Goal: Task Accomplishment & Management: Complete application form

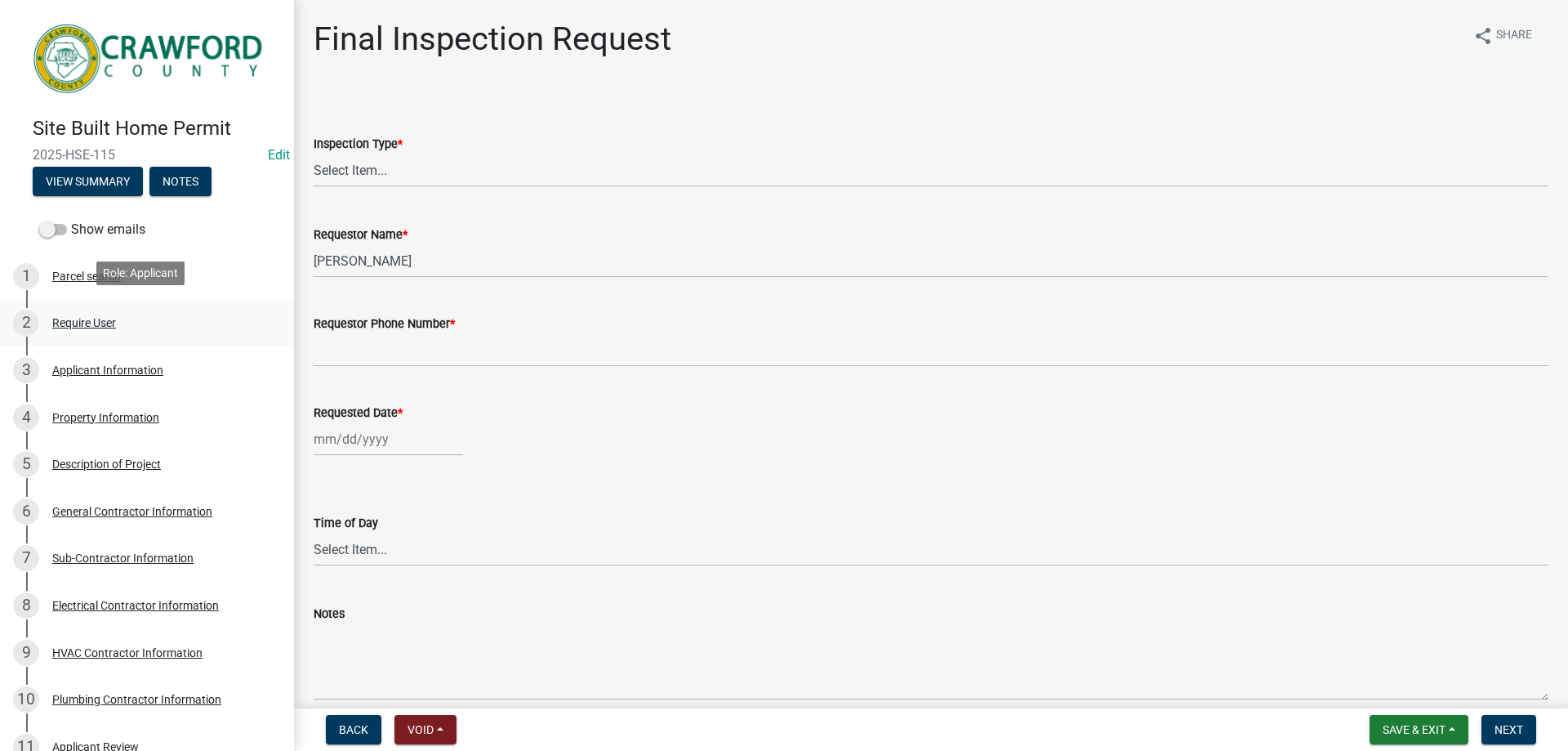
click at [89, 317] on div "Require User" at bounding box center [84, 323] width 64 height 12
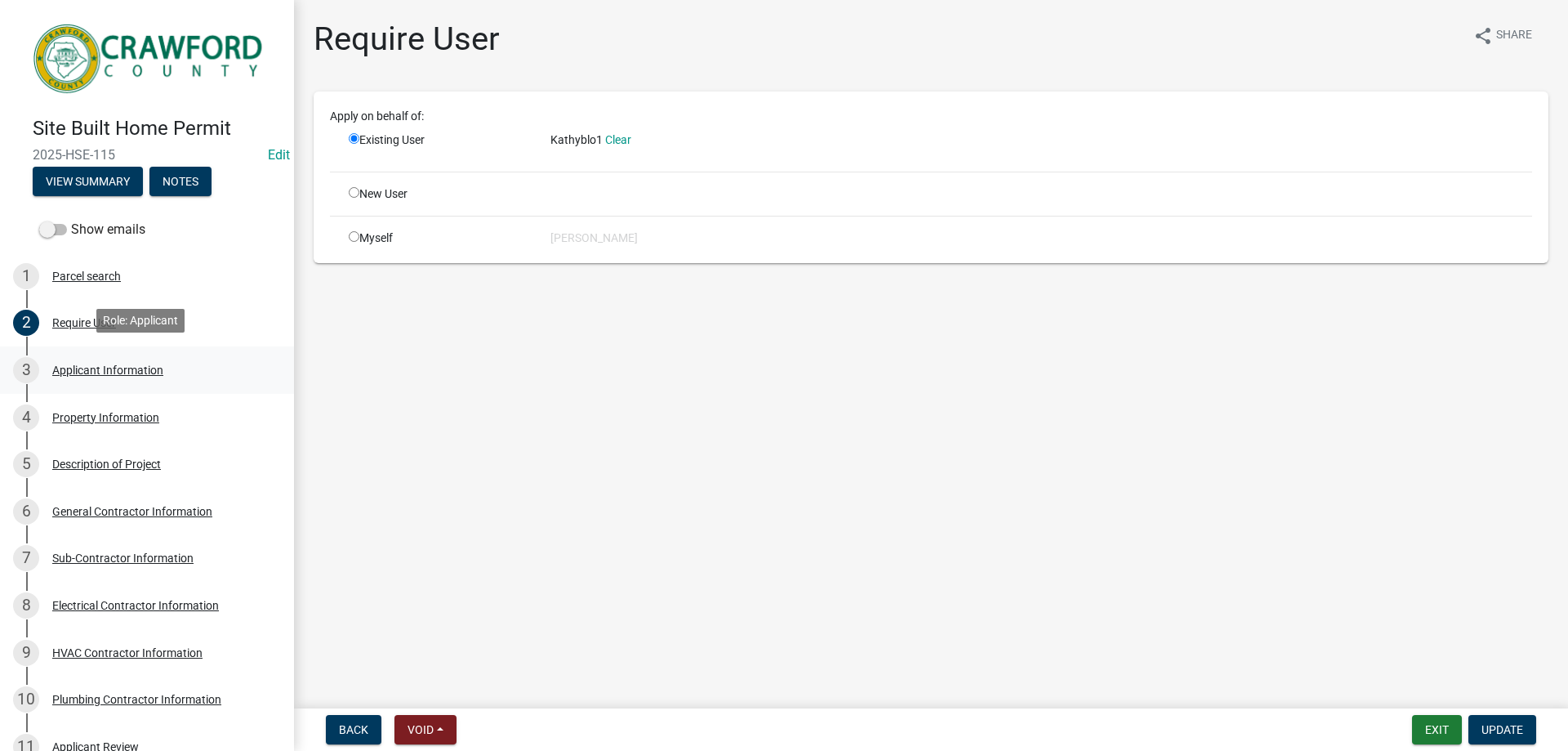
click at [93, 358] on div "3 Applicant Information" at bounding box center [140, 370] width 255 height 27
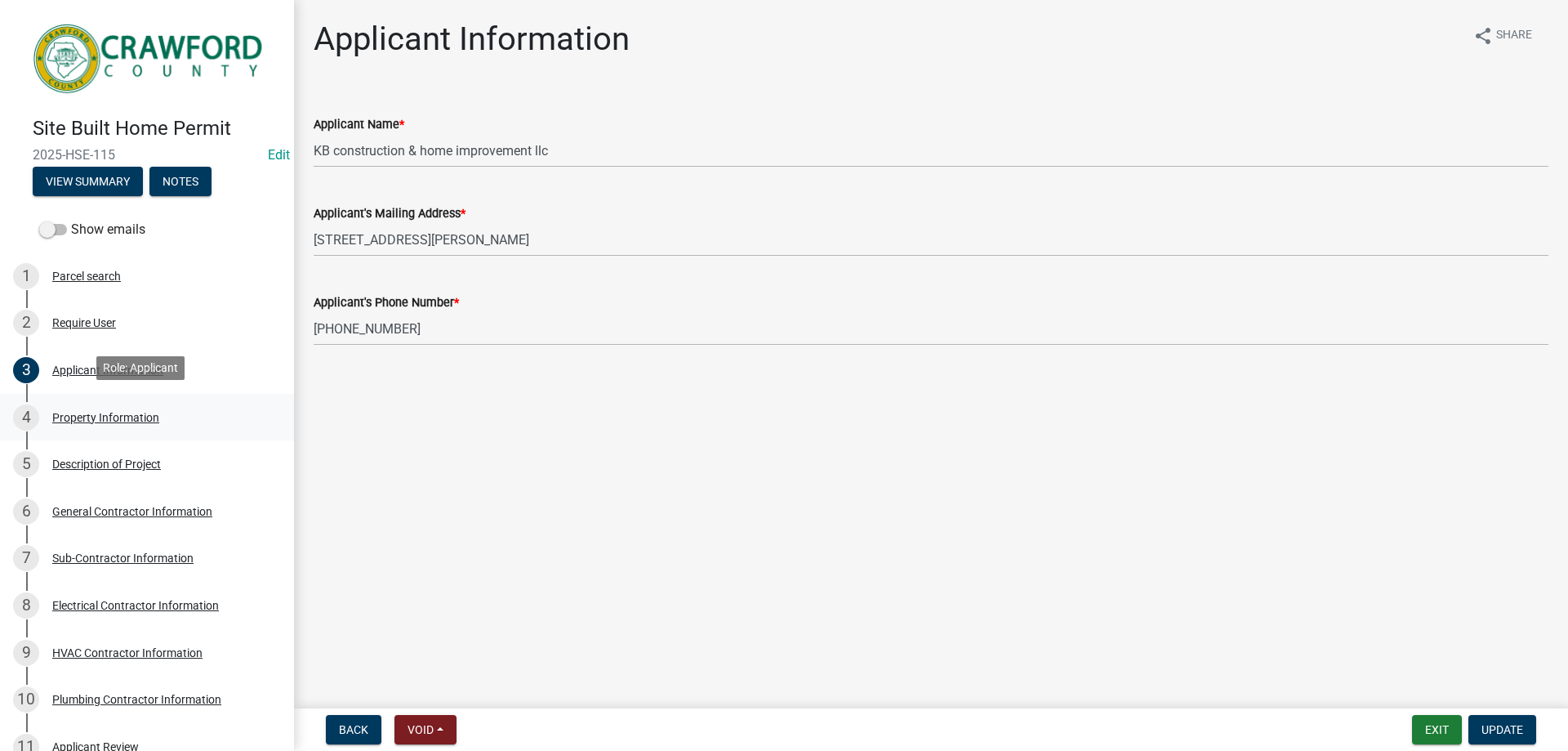
click at [99, 412] on div "Property Information" at bounding box center [105, 418] width 107 height 12
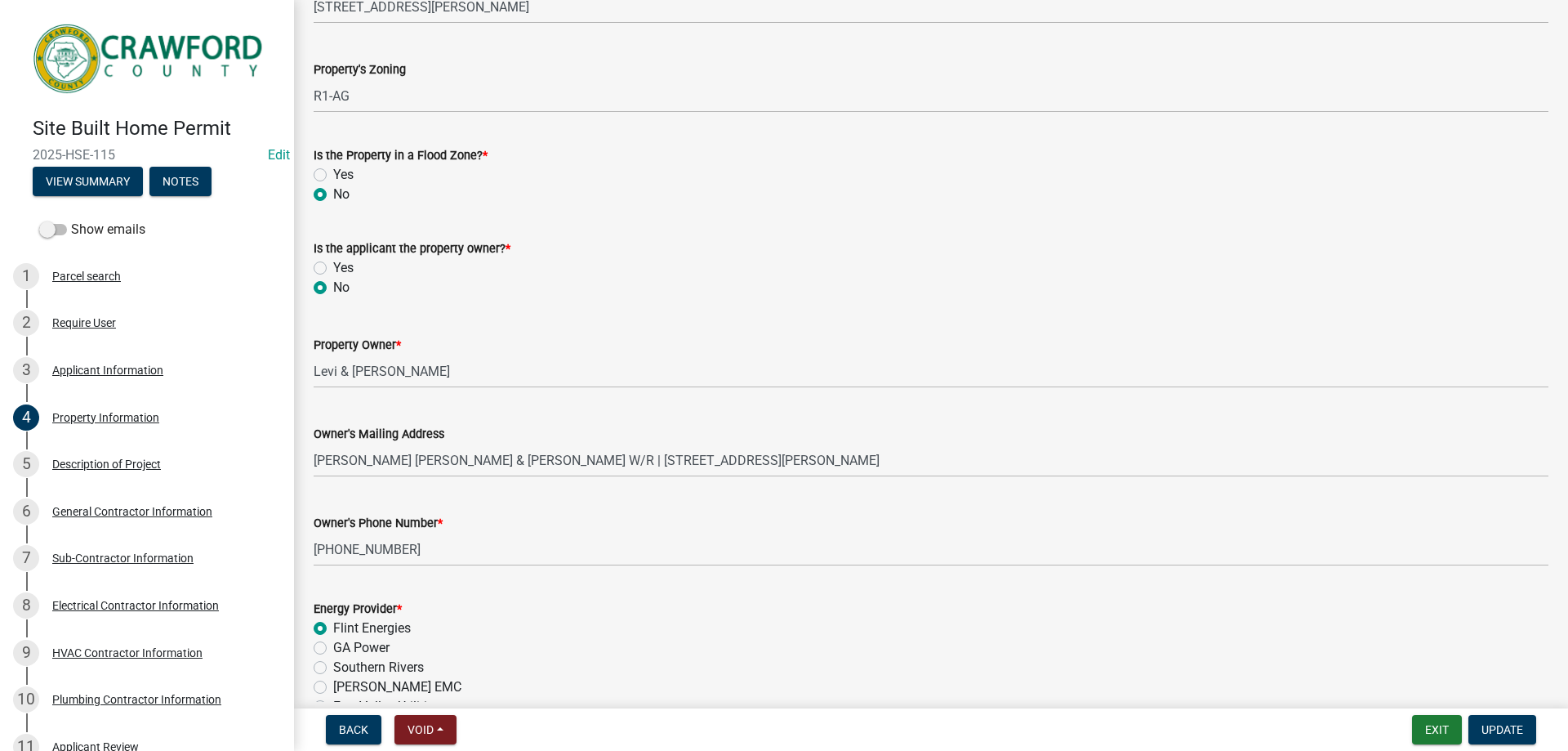
scroll to position [326, 0]
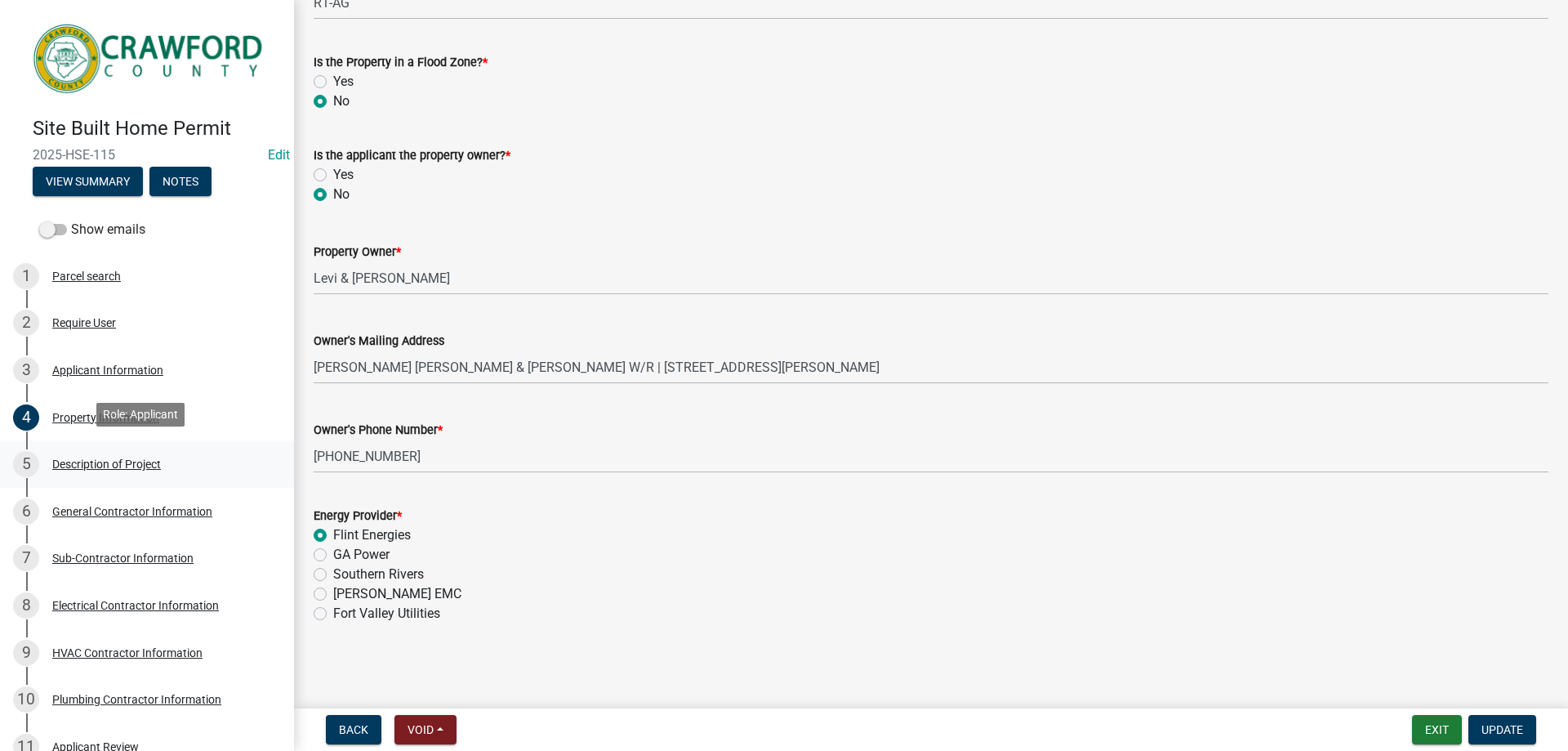
click at [141, 458] on div "Description of Project" at bounding box center [106, 464] width 108 height 12
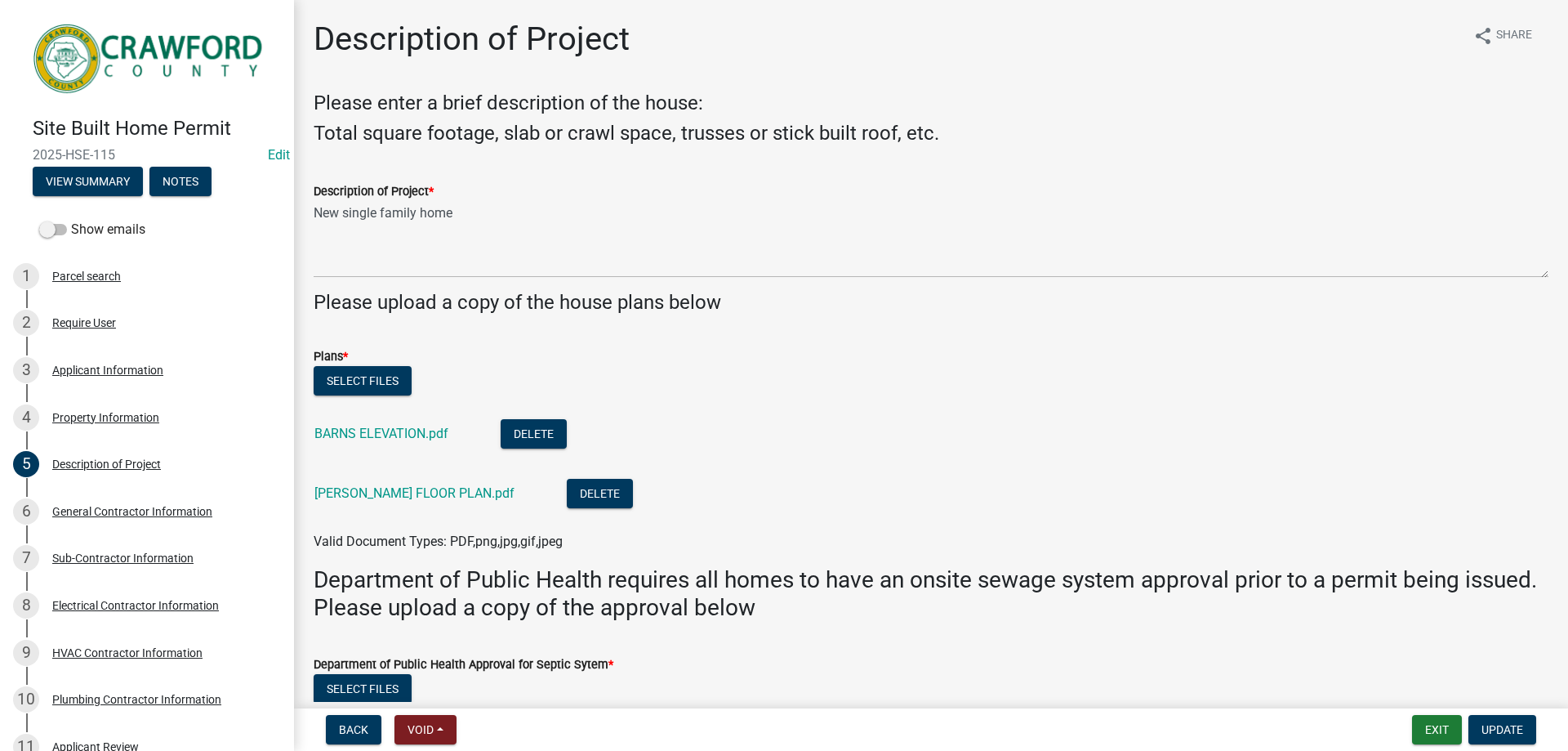
scroll to position [82, 0]
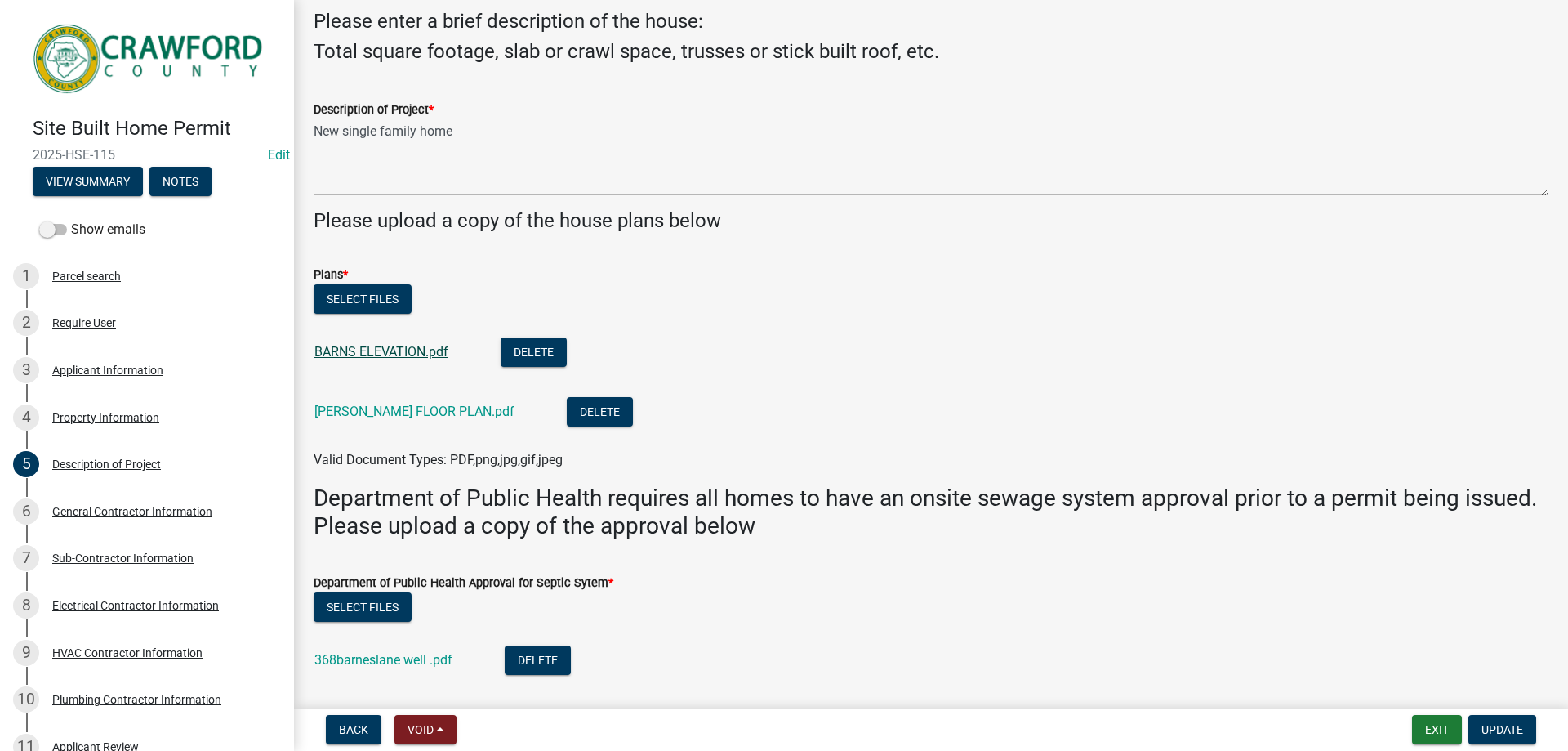
click at [367, 353] on link "BARNS ELEVATION.pdf" at bounding box center [381, 352] width 134 height 16
click at [373, 414] on link "[PERSON_NAME] FLOOR PLAN.pdf" at bounding box center [414, 412] width 200 height 16
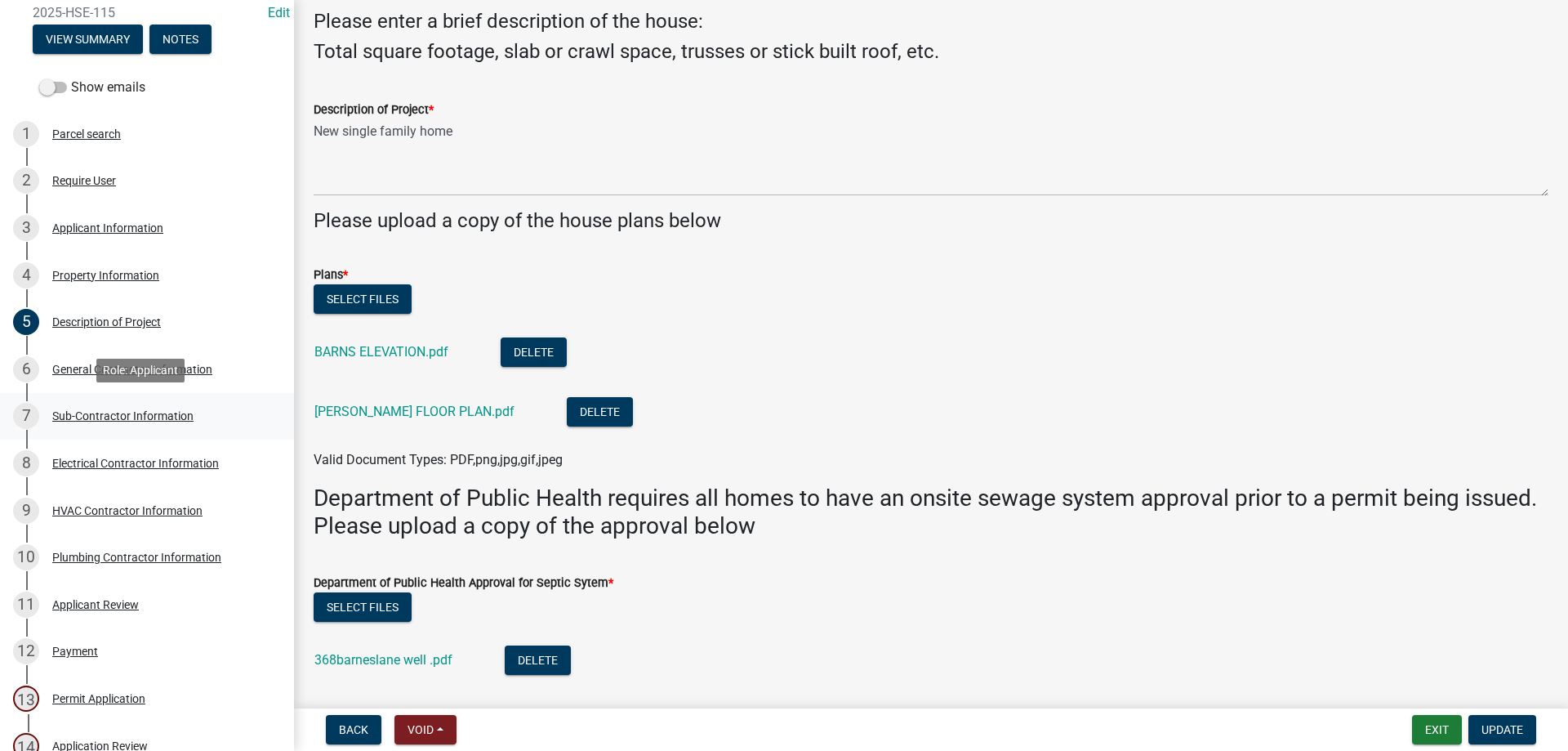
scroll to position [327, 0]
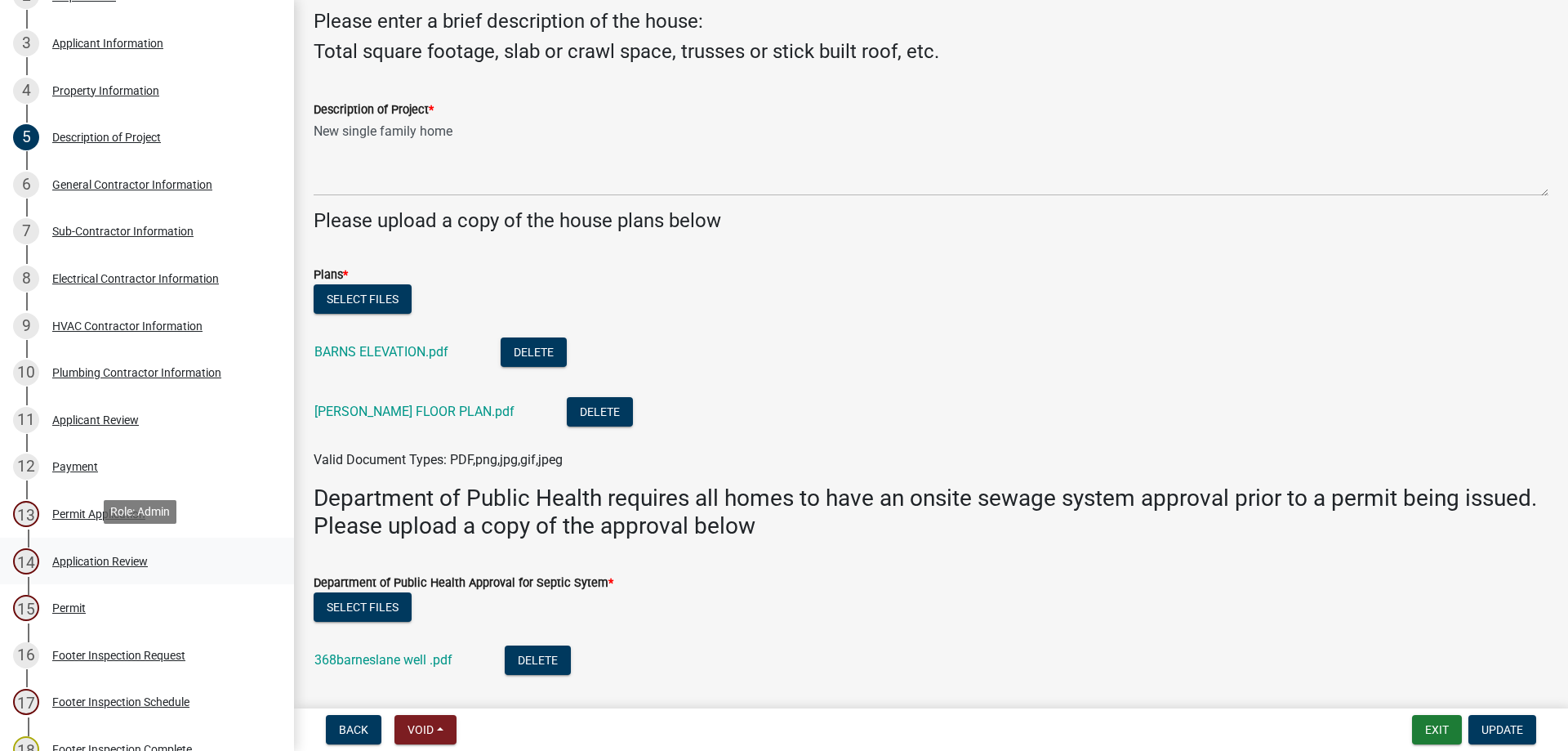
click at [100, 557] on div "Application Review" at bounding box center [99, 562] width 96 height 12
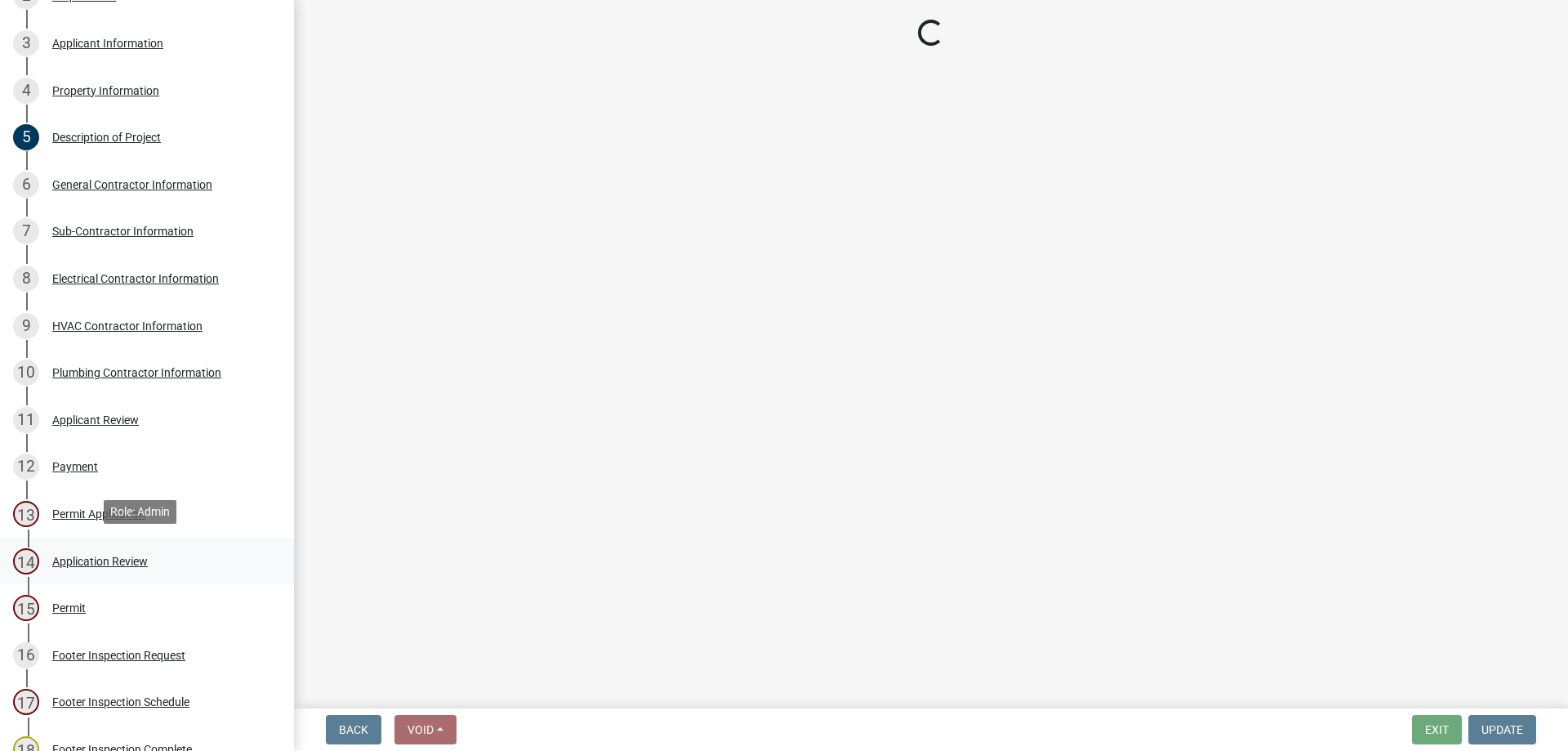
scroll to position [0, 0]
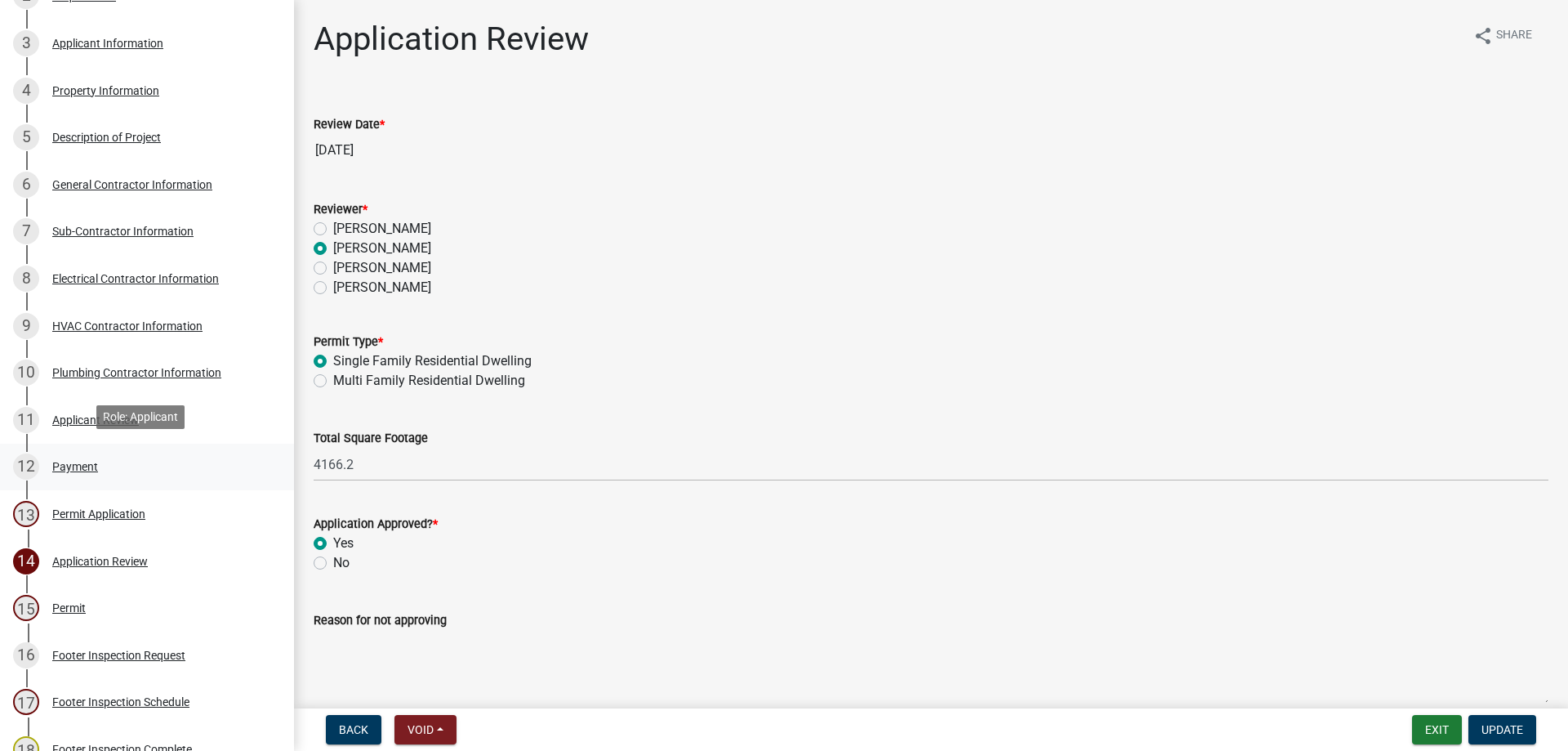
click at [66, 461] on div "Payment" at bounding box center [75, 467] width 45 height 12
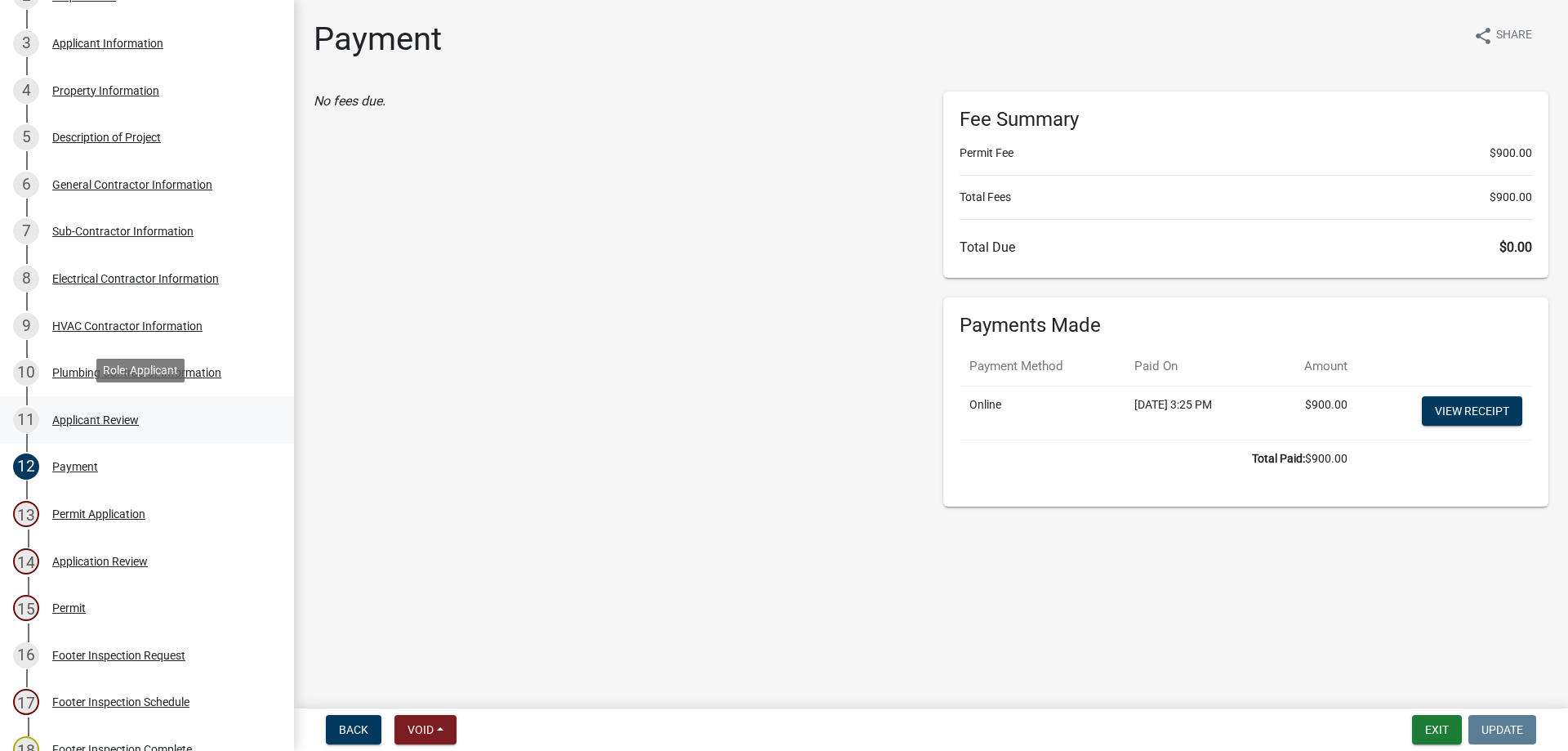
click at [79, 415] on div "Applicant Review" at bounding box center [96, 420] width 87 height 12
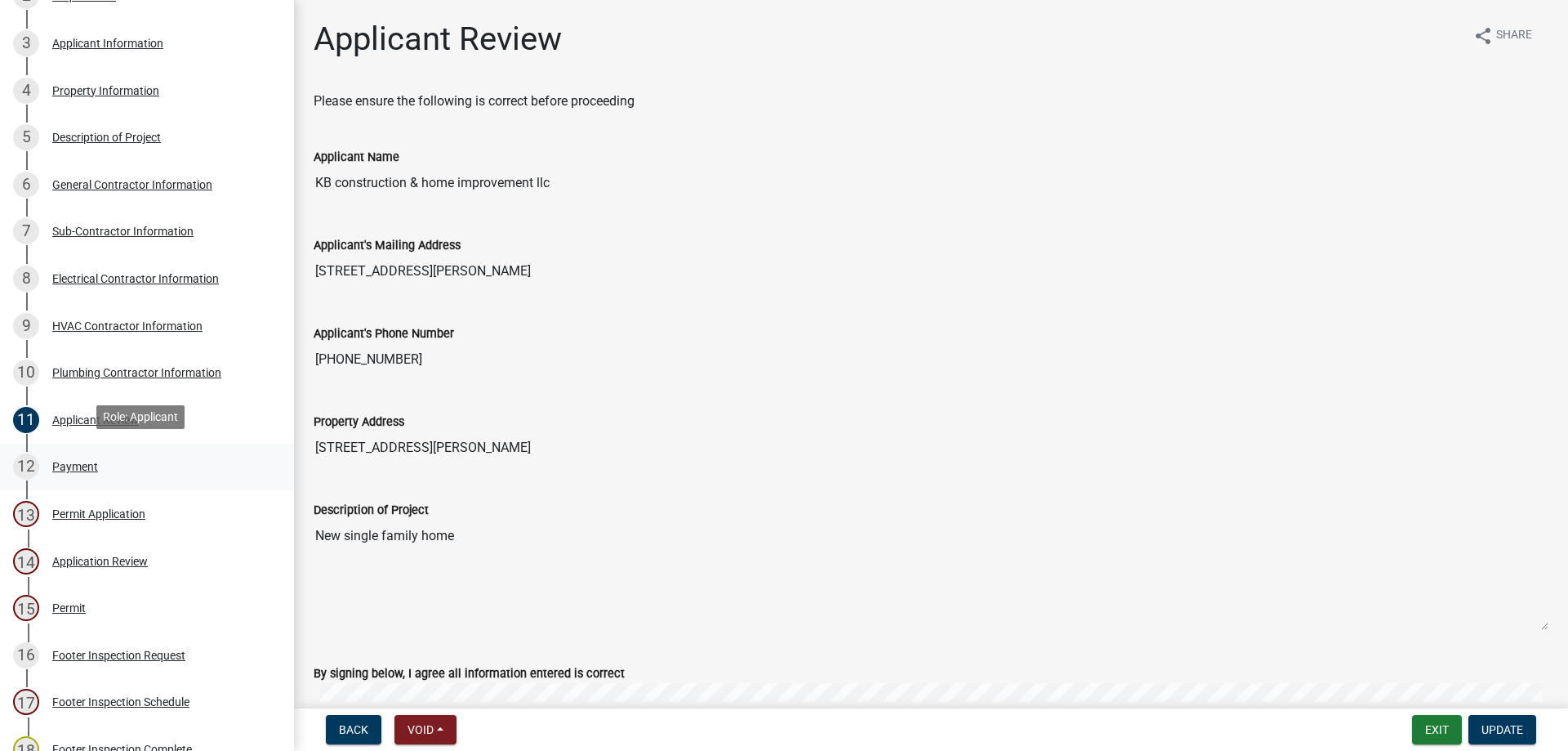
click at [79, 461] on div "Payment" at bounding box center [75, 467] width 45 height 12
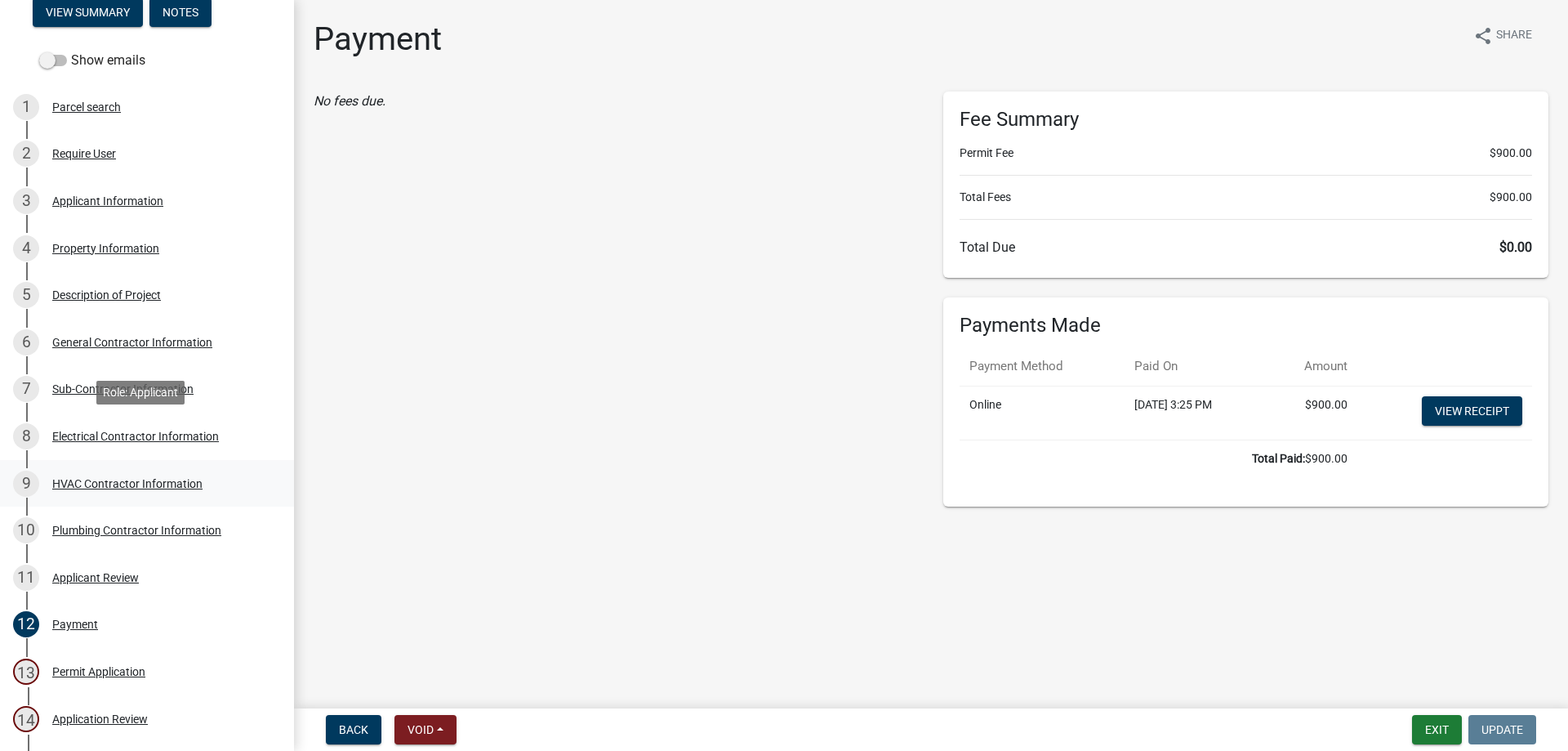
scroll to position [164, 0]
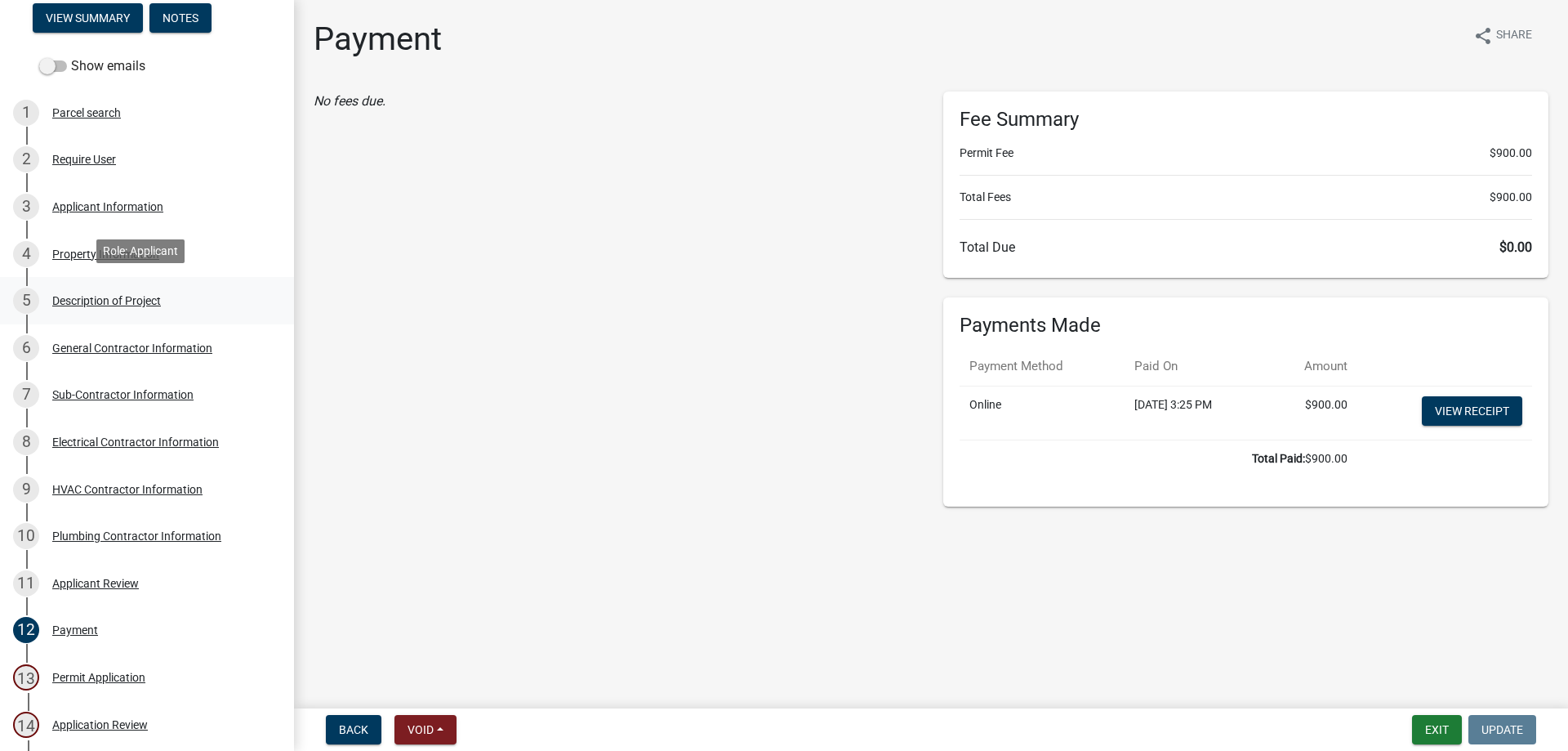
click at [101, 298] on div "Description of Project" at bounding box center [106, 301] width 108 height 12
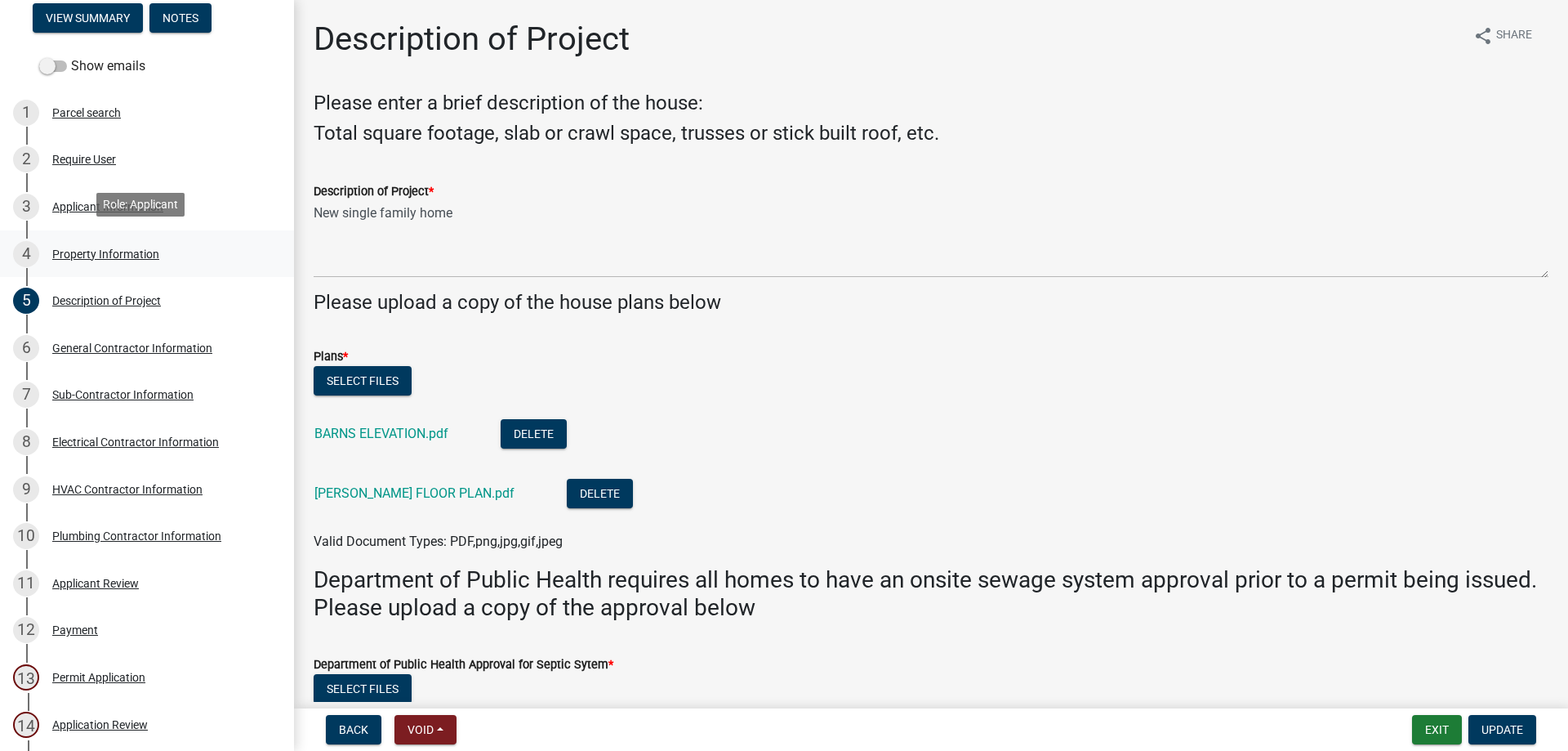
click at [90, 252] on div "Property Information" at bounding box center [105, 254] width 107 height 12
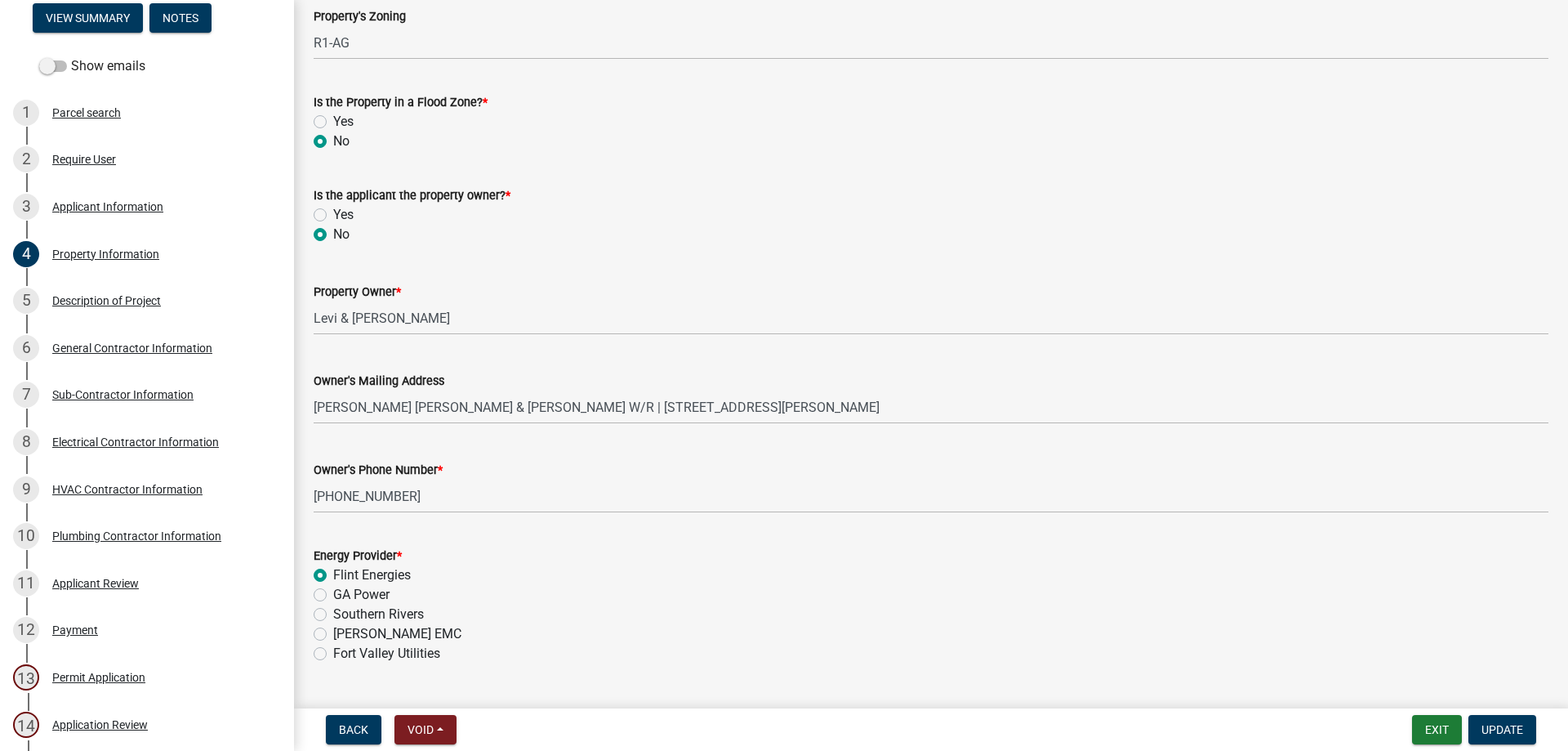
scroll to position [326, 0]
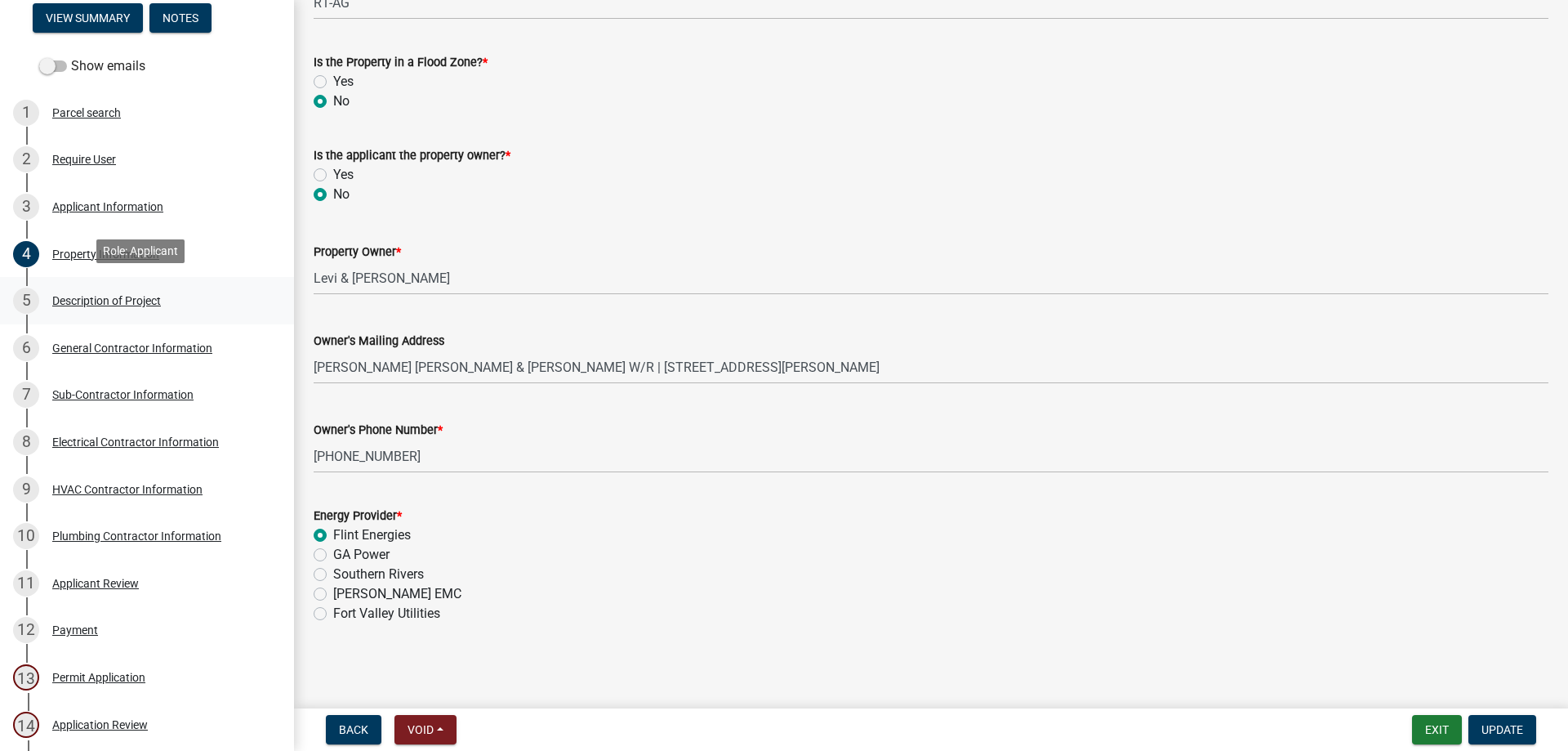
click at [86, 295] on div "Description of Project" at bounding box center [106, 301] width 108 height 12
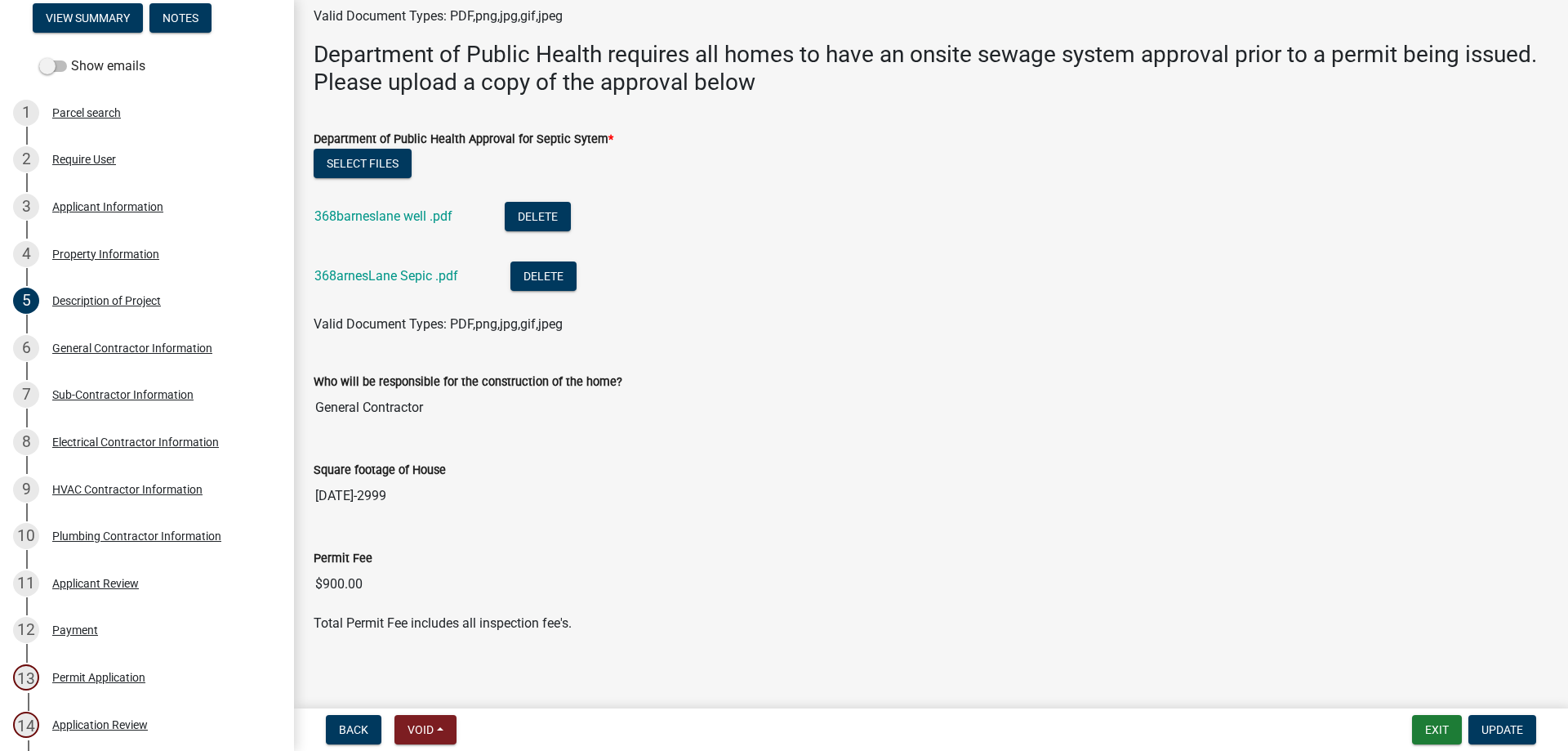
scroll to position [533, 0]
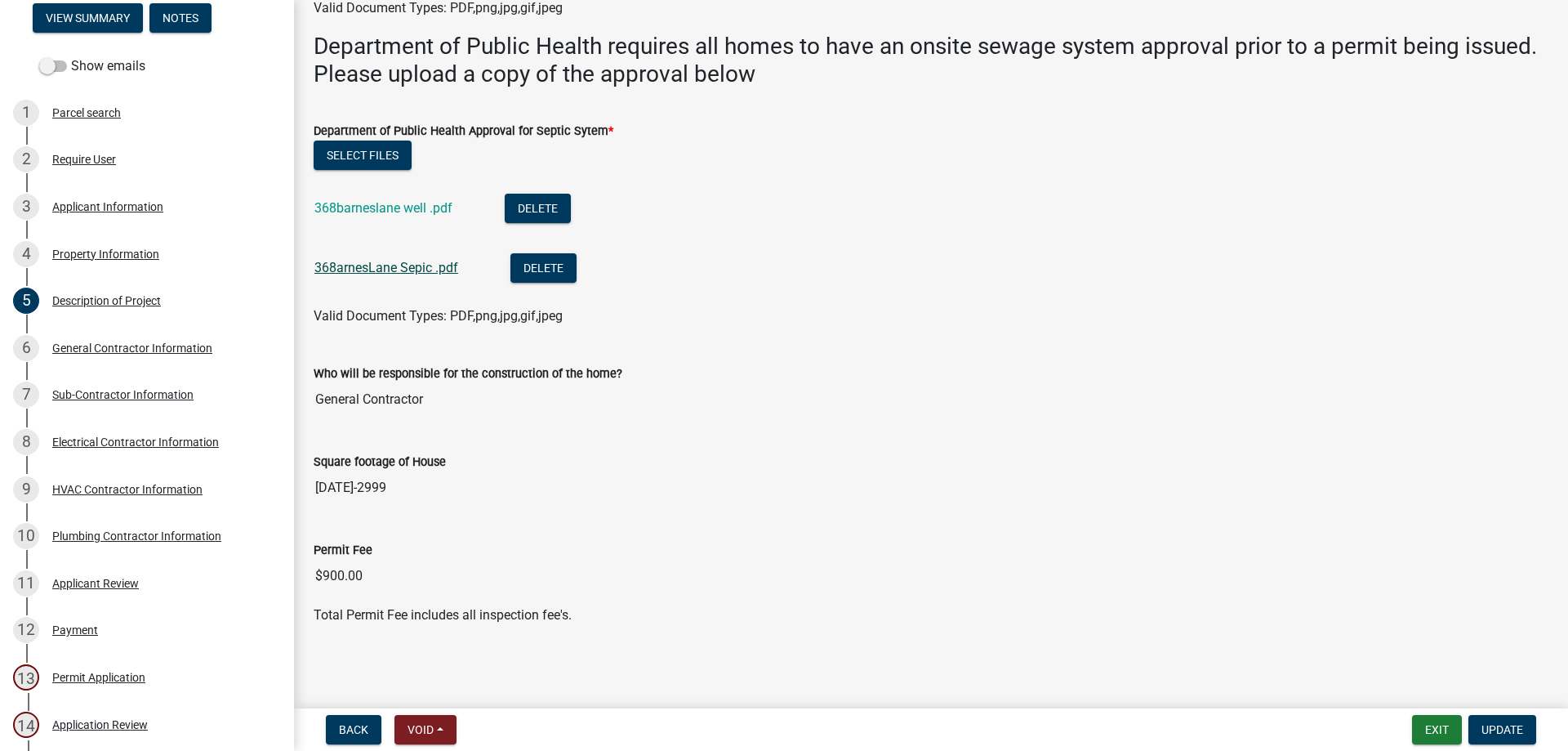
click at [371, 273] on link "368arnesLane Sepic .pdf" at bounding box center [386, 268] width 144 height 16
click at [90, 345] on div "General Contractor Information" at bounding box center [132, 348] width 161 height 12
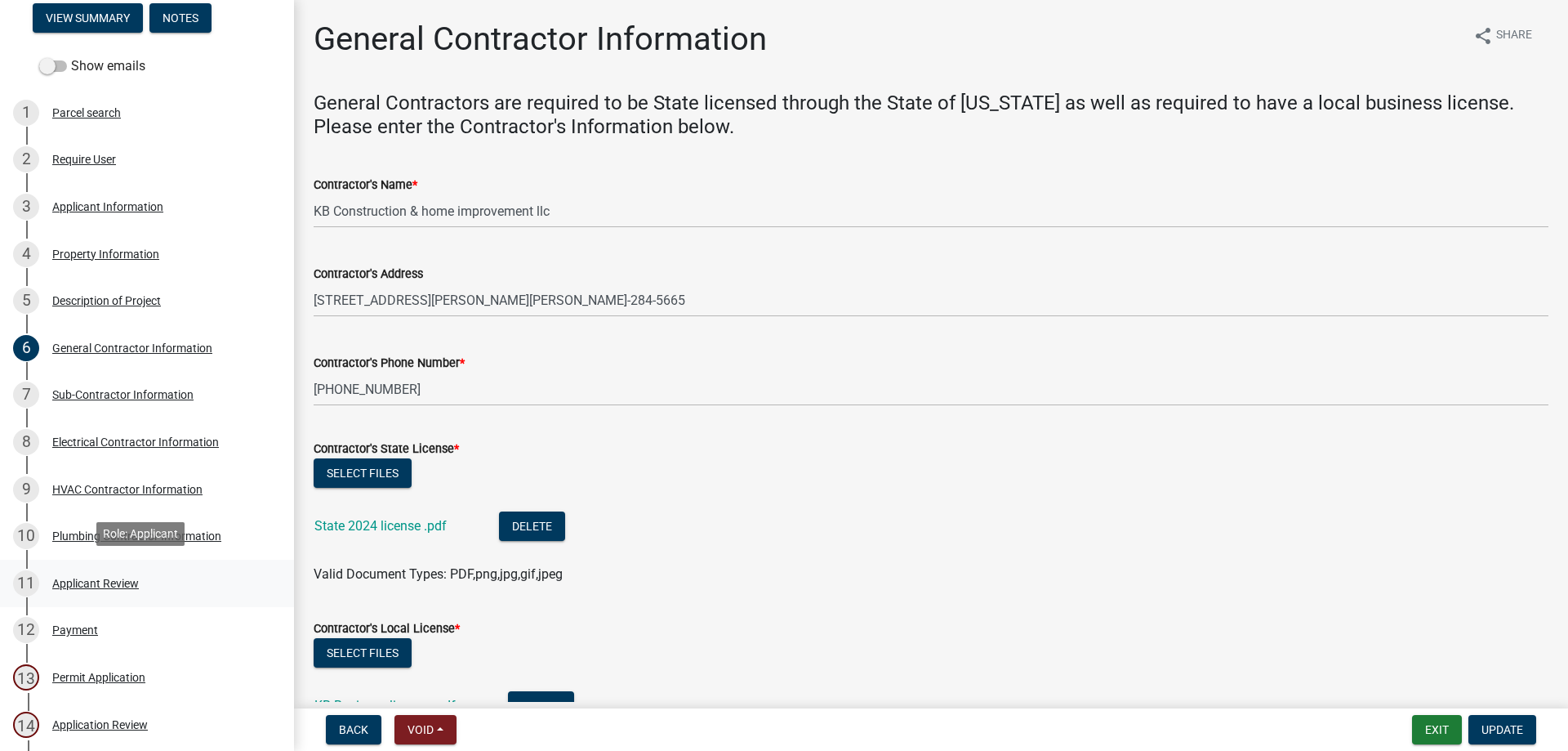
click at [124, 580] on div "Applicant Review" at bounding box center [96, 583] width 87 height 12
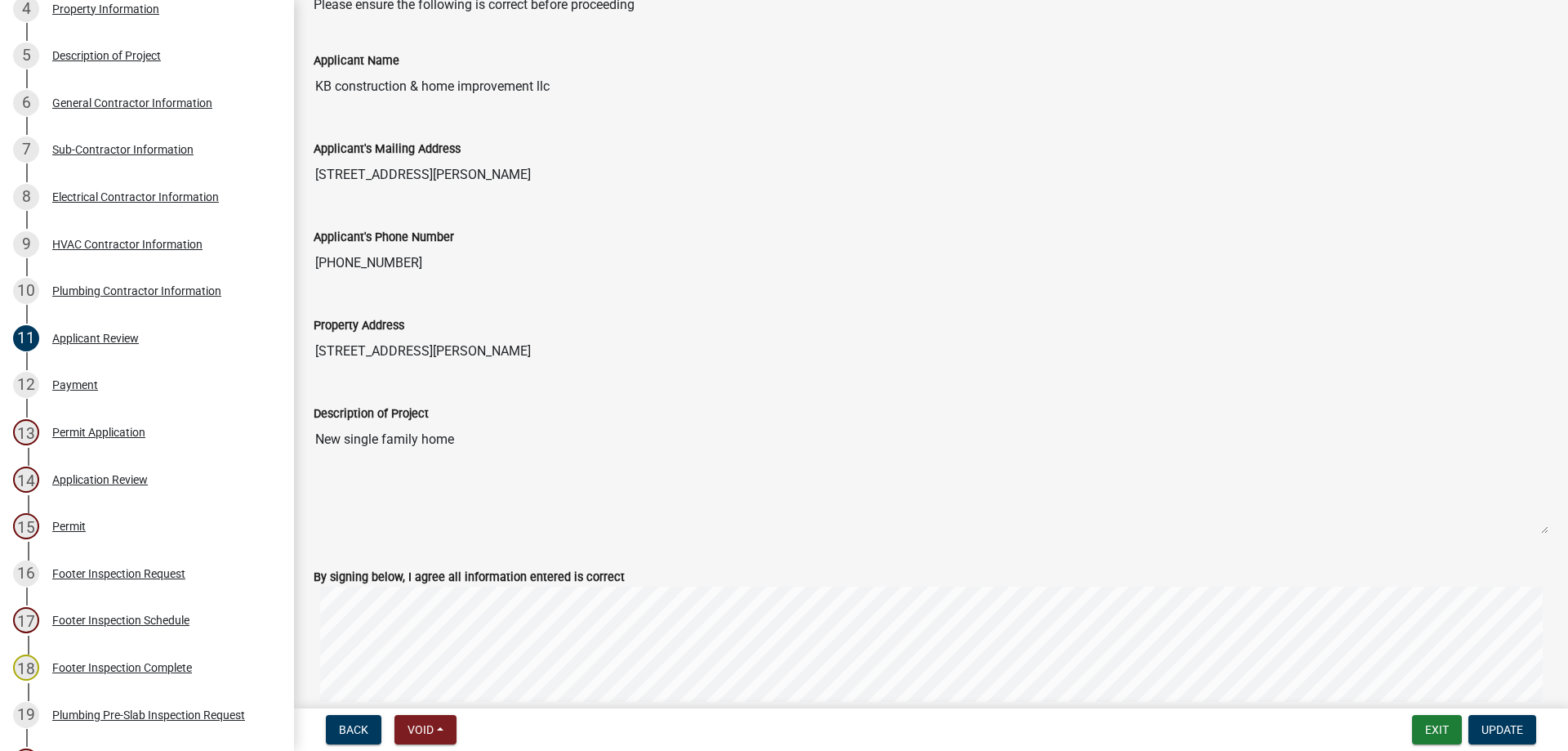
scroll to position [245, 0]
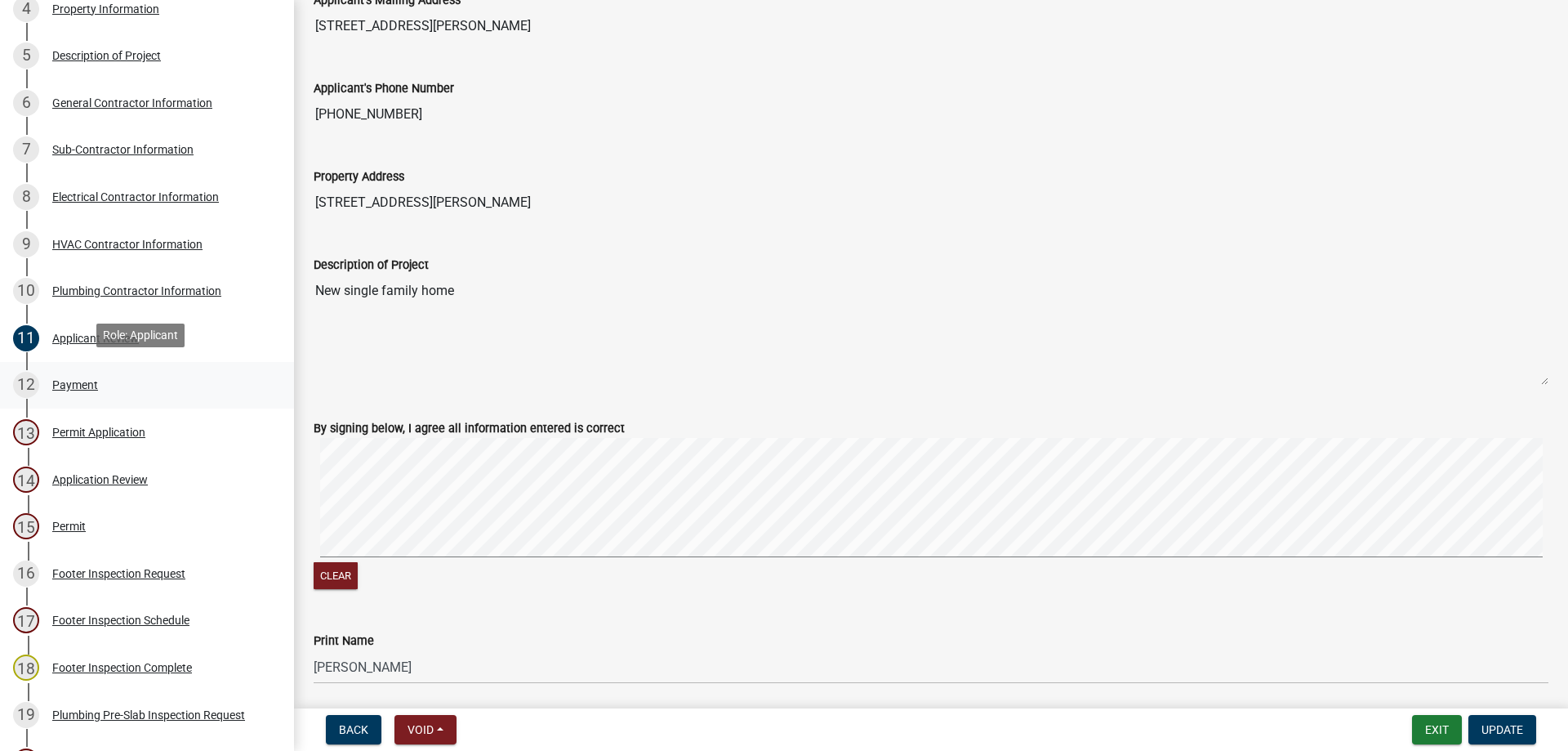
click at [80, 379] on div "Payment" at bounding box center [75, 385] width 45 height 12
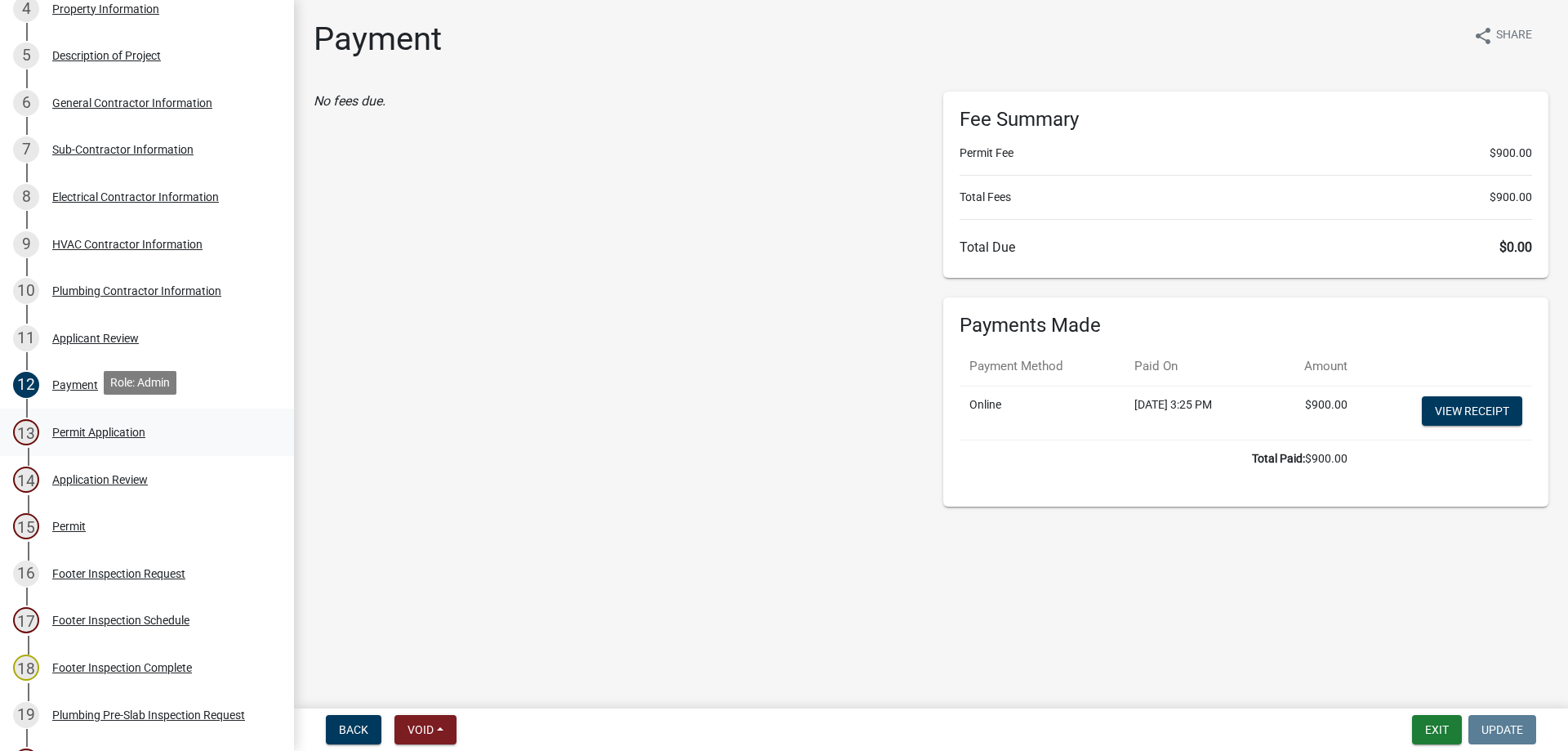
click at [105, 432] on div "Permit Application" at bounding box center [98, 433] width 94 height 12
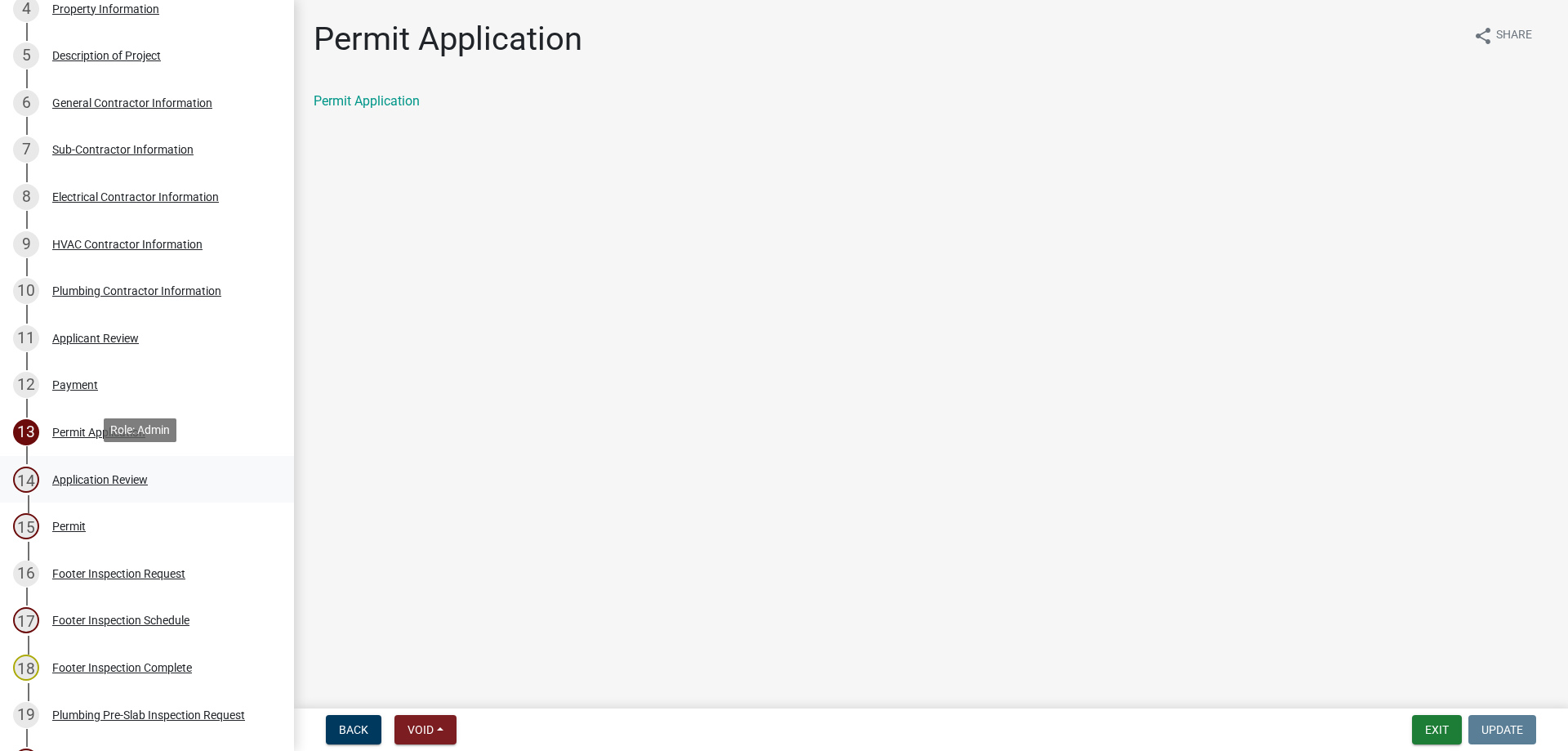
click at [106, 474] on div "Application Review" at bounding box center [99, 480] width 96 height 12
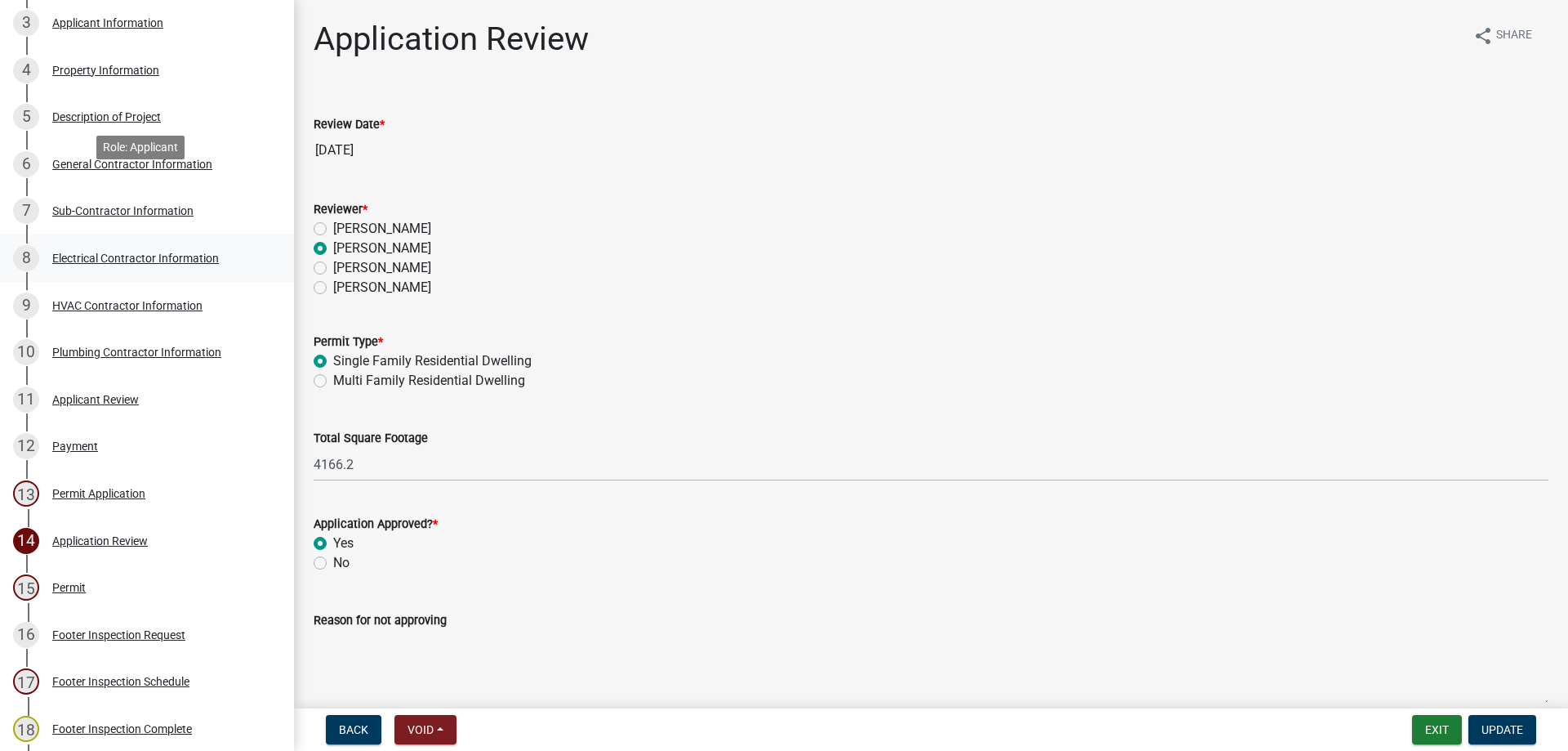
scroll to position [245, 0]
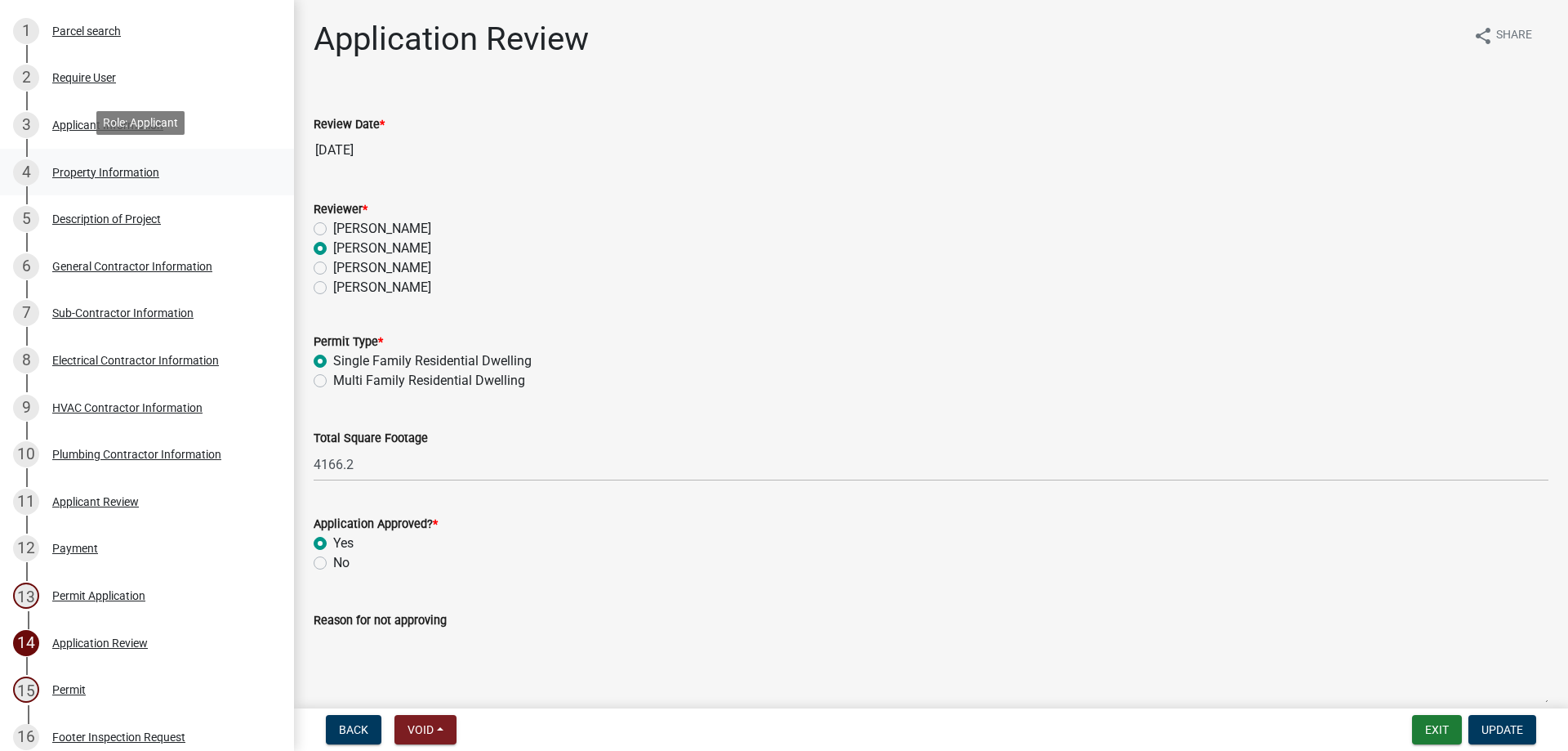
click at [95, 169] on div "Property Information" at bounding box center [105, 172] width 107 height 12
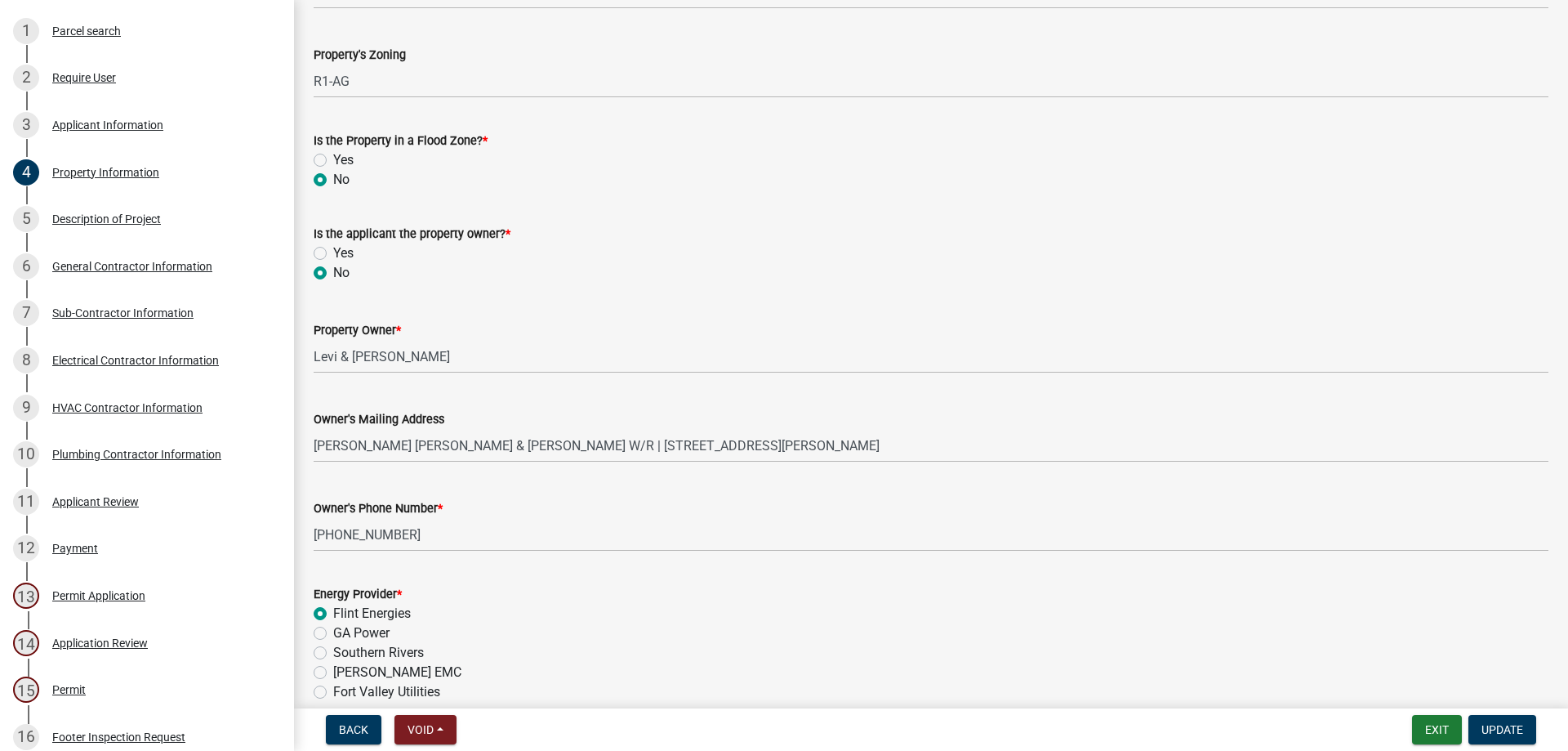
scroll to position [326, 0]
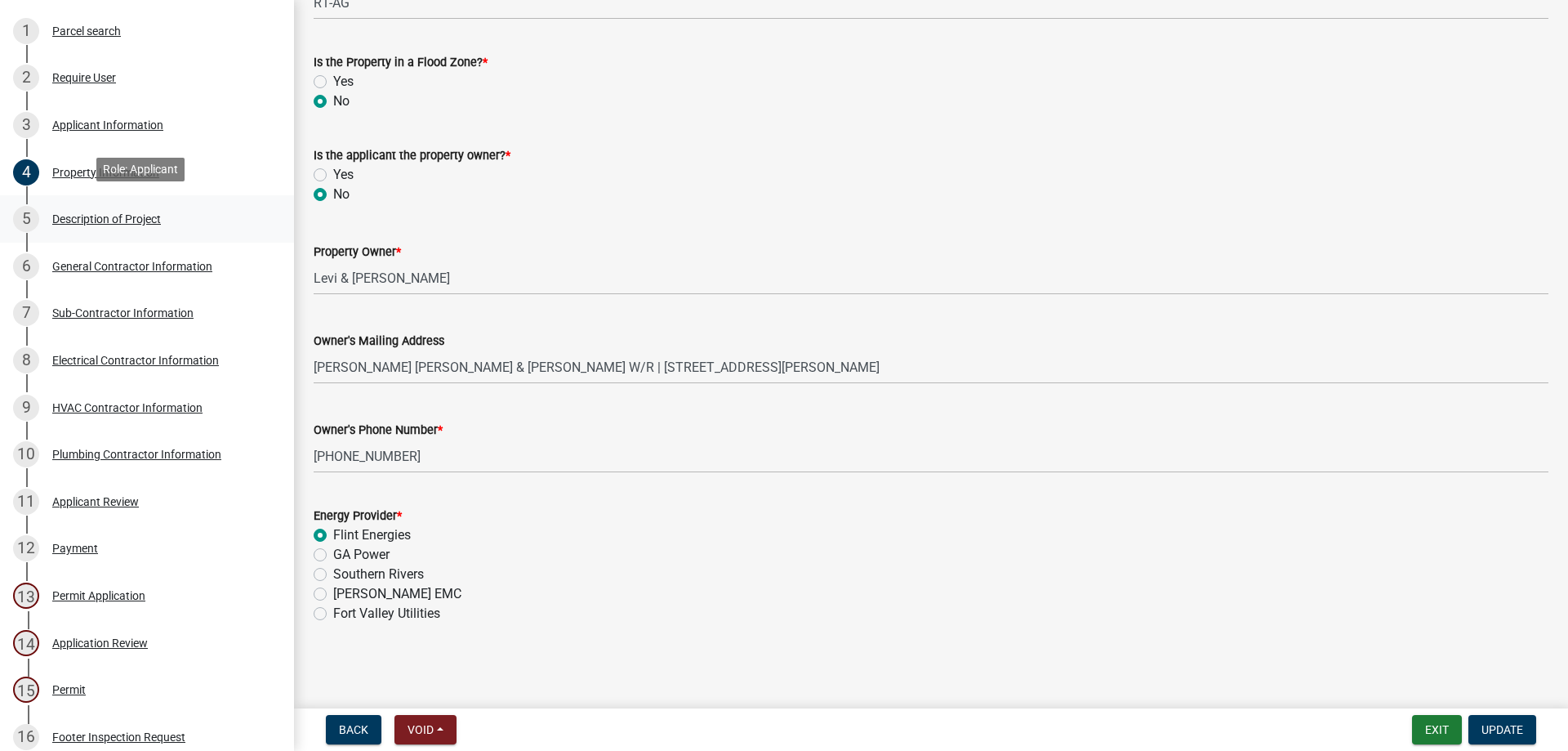
click at [79, 217] on div "Description of Project" at bounding box center [106, 219] width 108 height 12
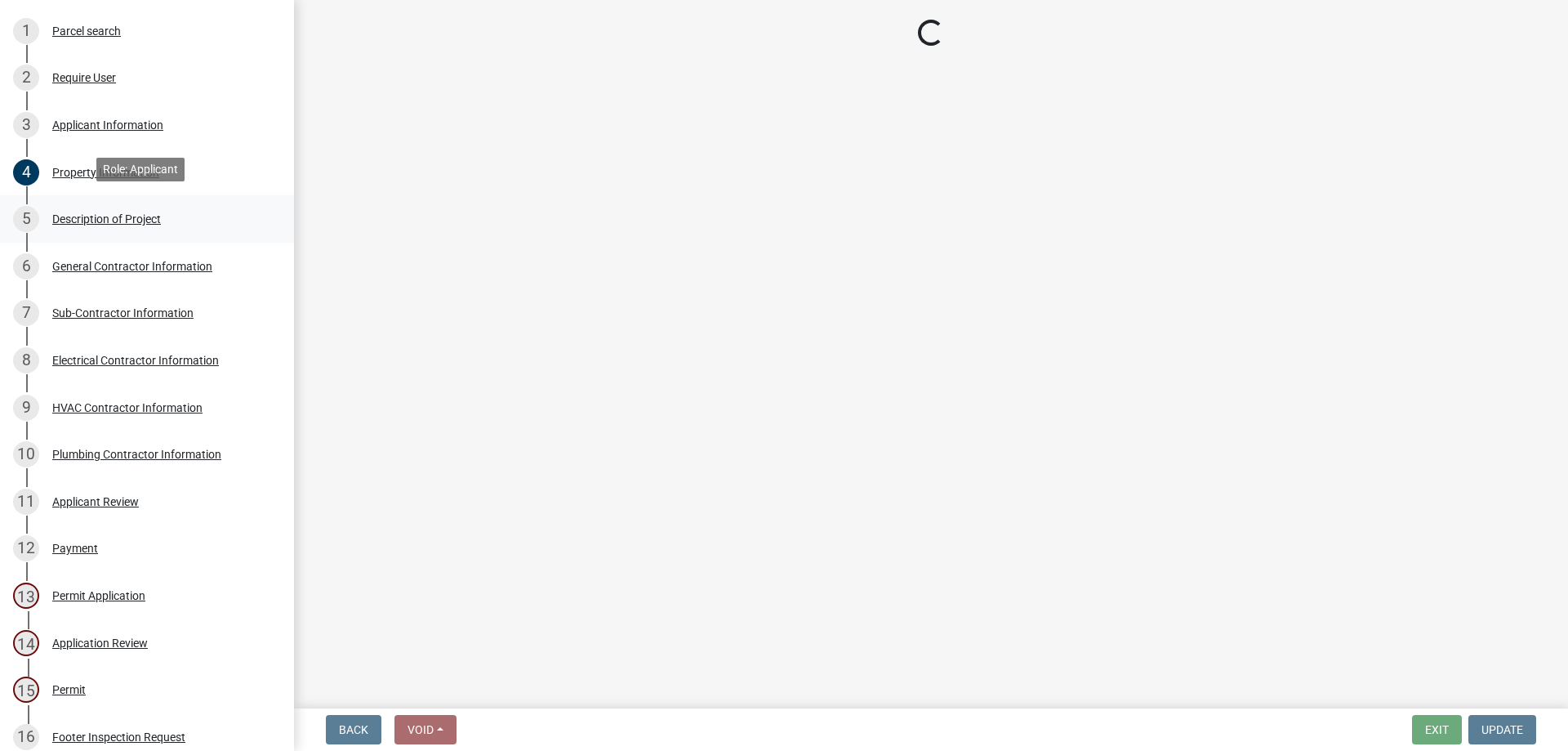
scroll to position [0, 0]
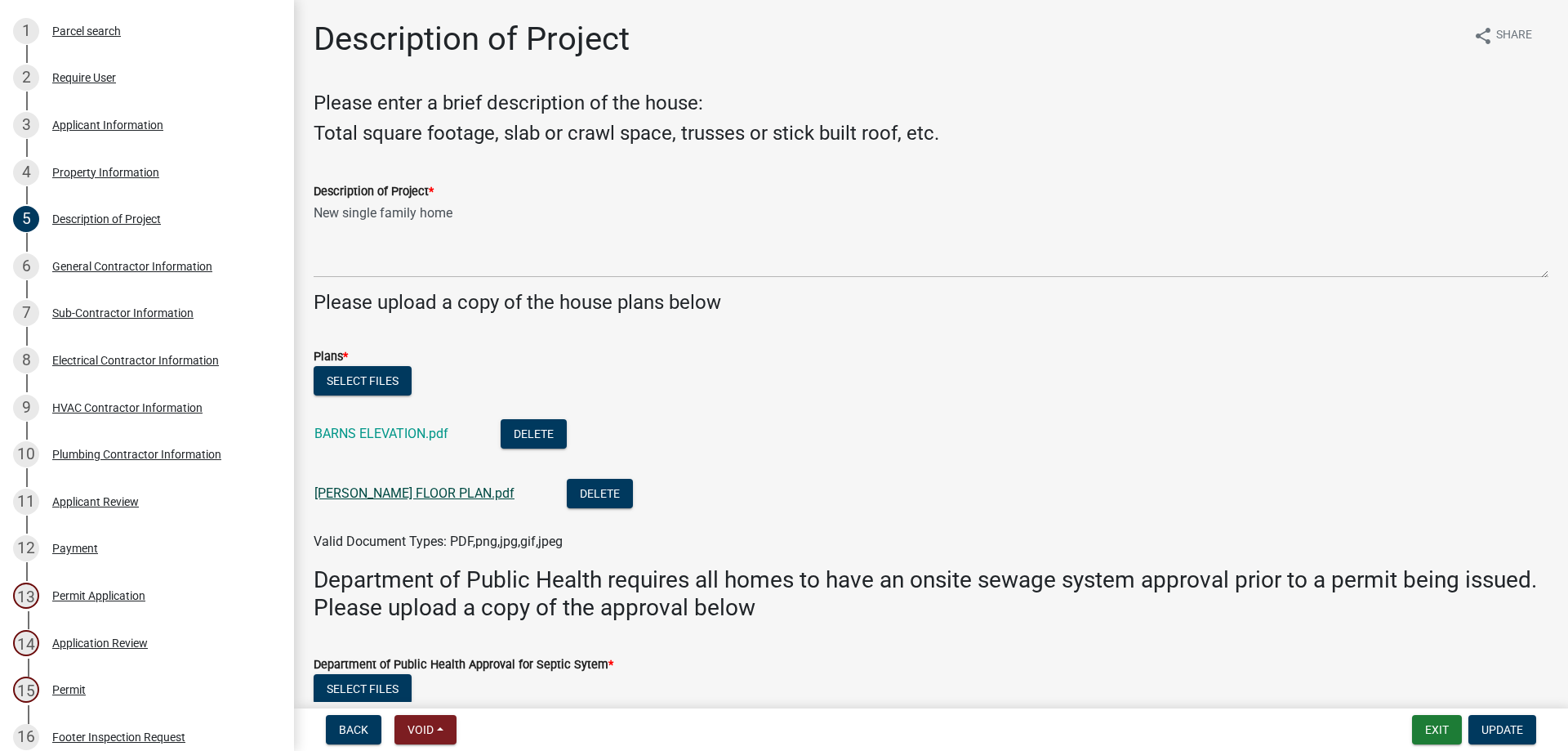
click at [411, 495] on link "[PERSON_NAME] FLOOR PLAN.pdf" at bounding box center [414, 493] width 200 height 16
click at [377, 436] on link "BARNS ELEVATION.pdf" at bounding box center [381, 434] width 134 height 16
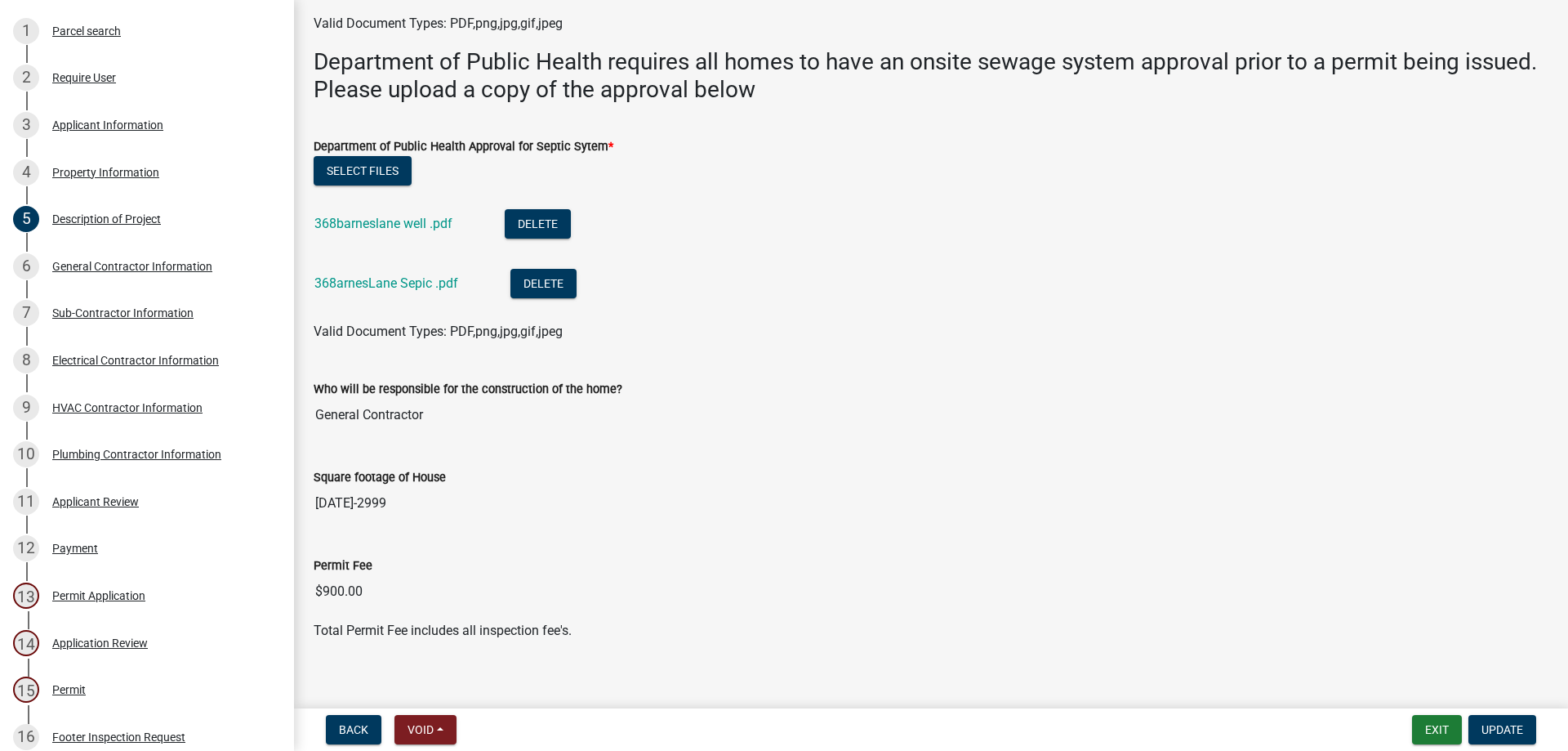
scroll to position [533, 0]
